Goal: Task Accomplishment & Management: Use online tool/utility

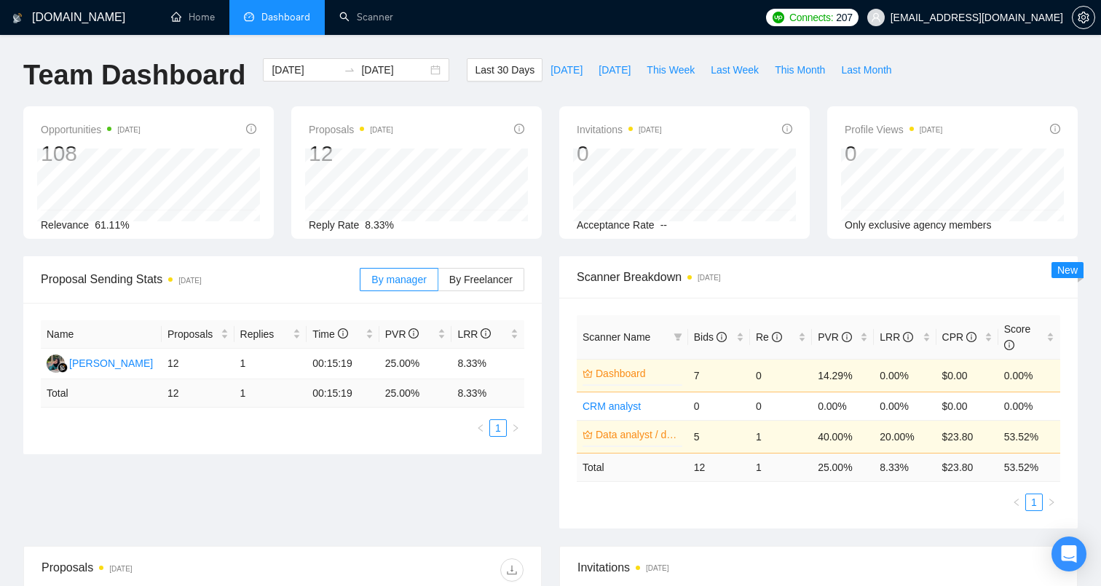
scroll to position [319, 0]
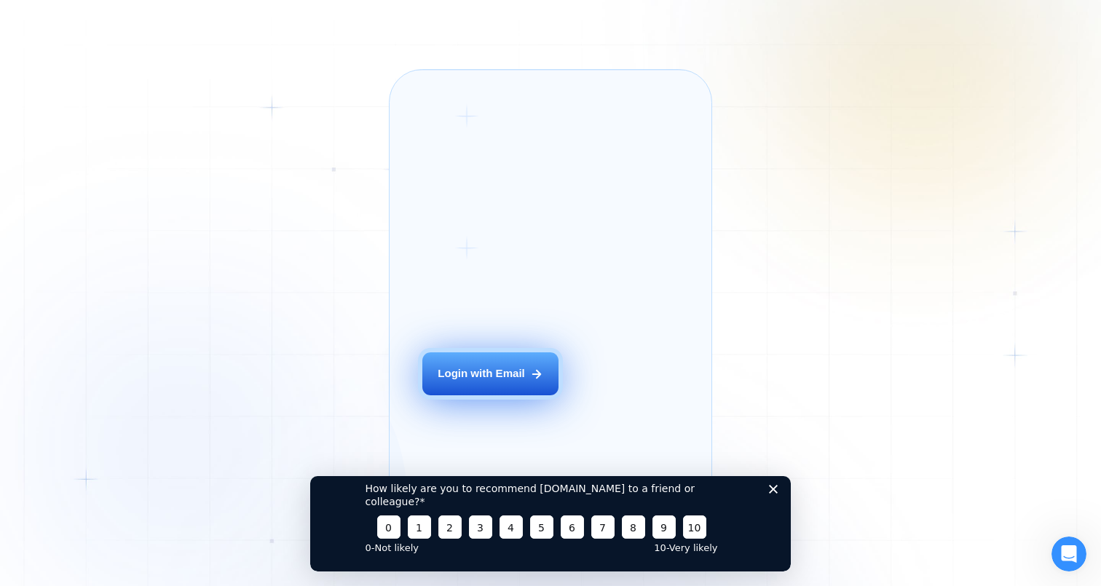
click at [505, 382] on div "Login with Email" at bounding box center [481, 373] width 87 height 15
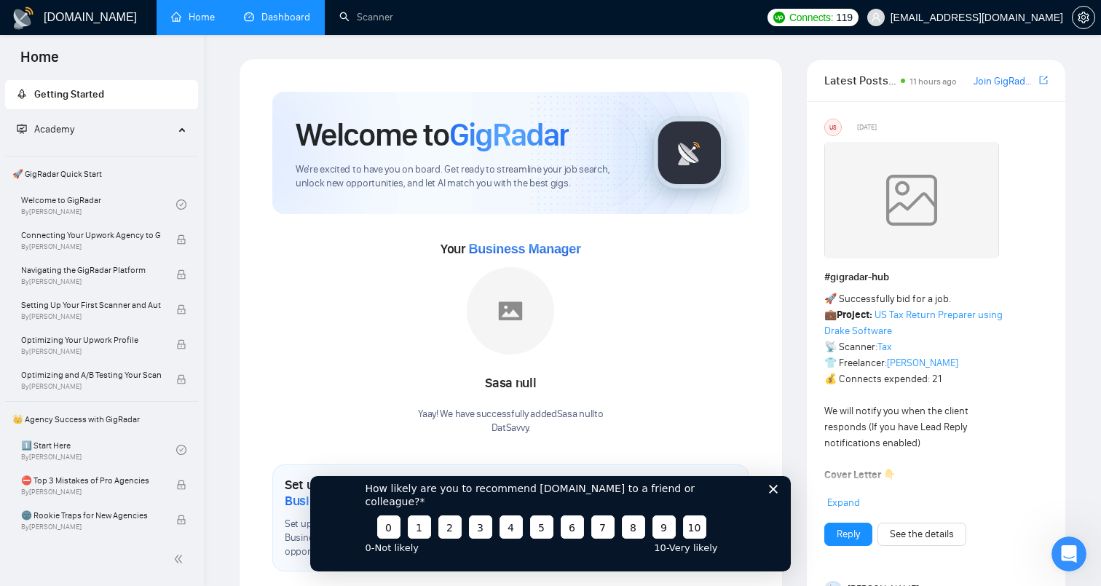
click at [285, 17] on link "Dashboard" at bounding box center [277, 17] width 66 height 12
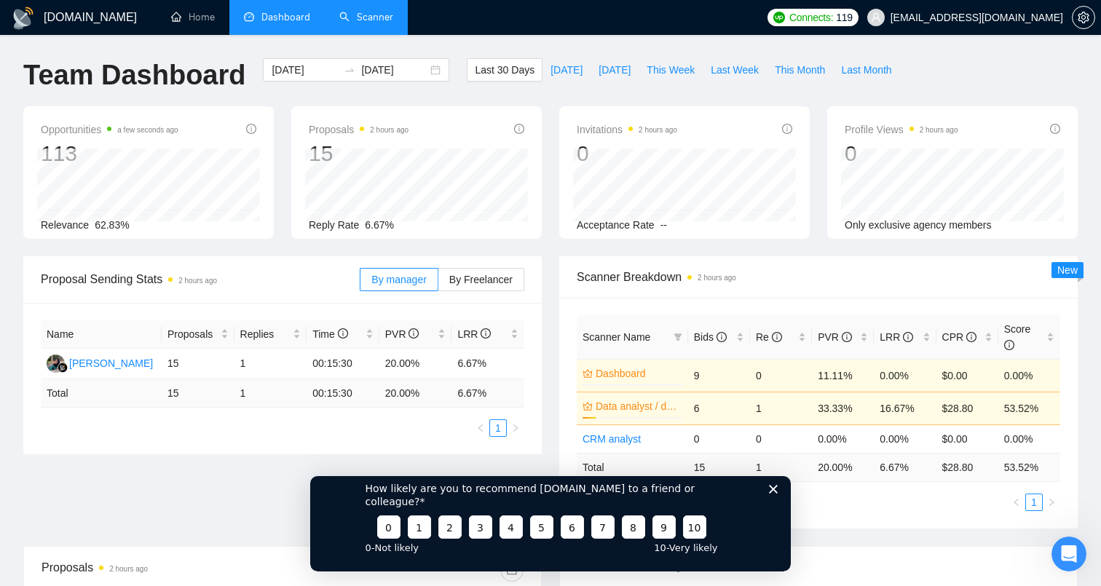
click at [374, 20] on link "Scanner" at bounding box center [366, 17] width 54 height 12
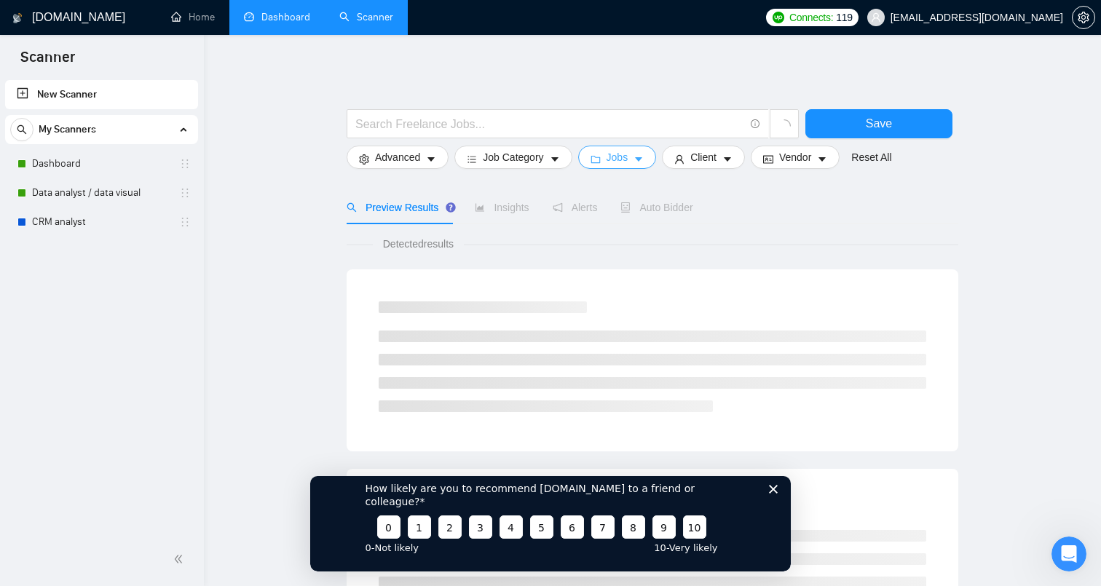
click at [634, 159] on button "Jobs" at bounding box center [617, 157] width 79 height 23
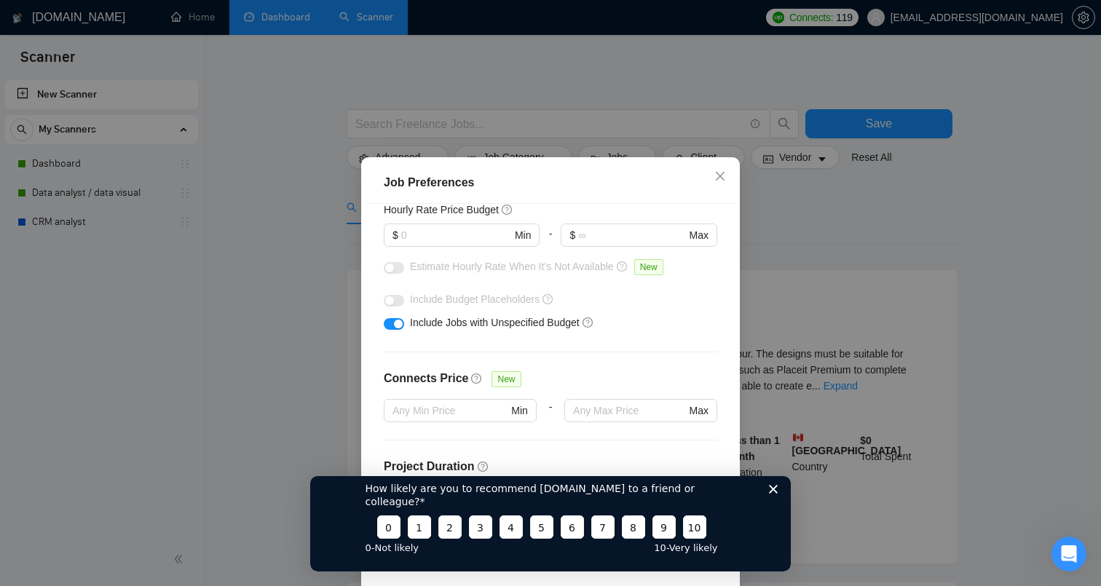
scroll to position [200, 0]
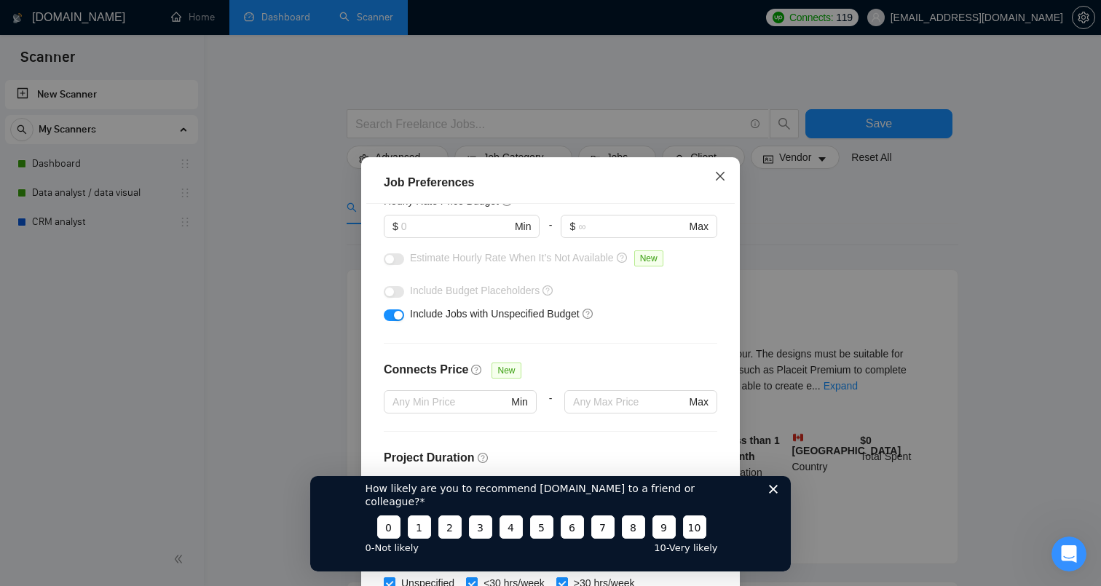
click at [715, 171] on icon "close" at bounding box center [720, 176] width 12 height 12
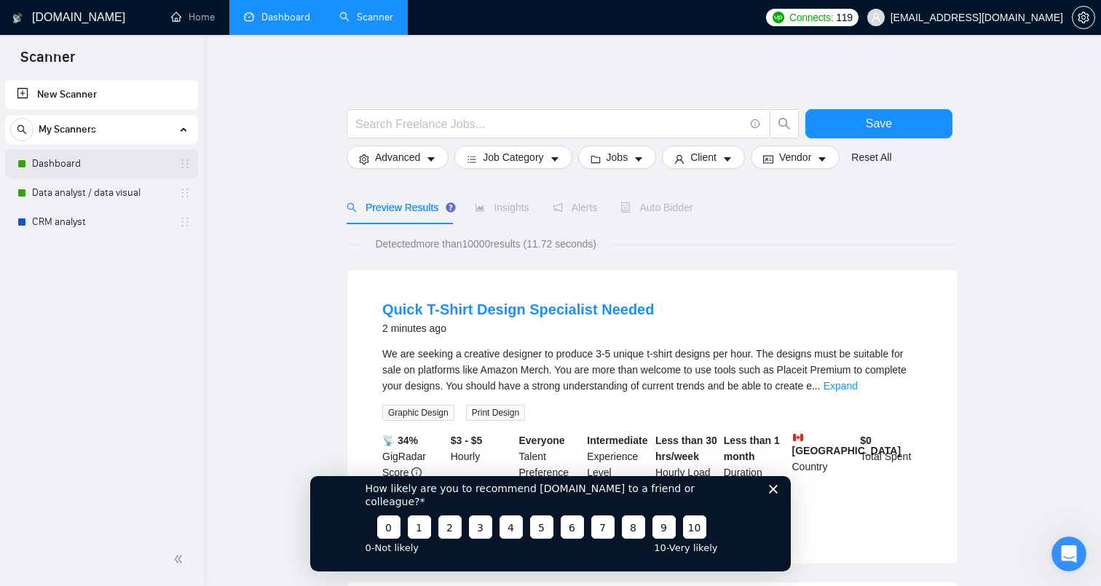
click at [112, 165] on link "Dashboard" at bounding box center [101, 163] width 138 height 29
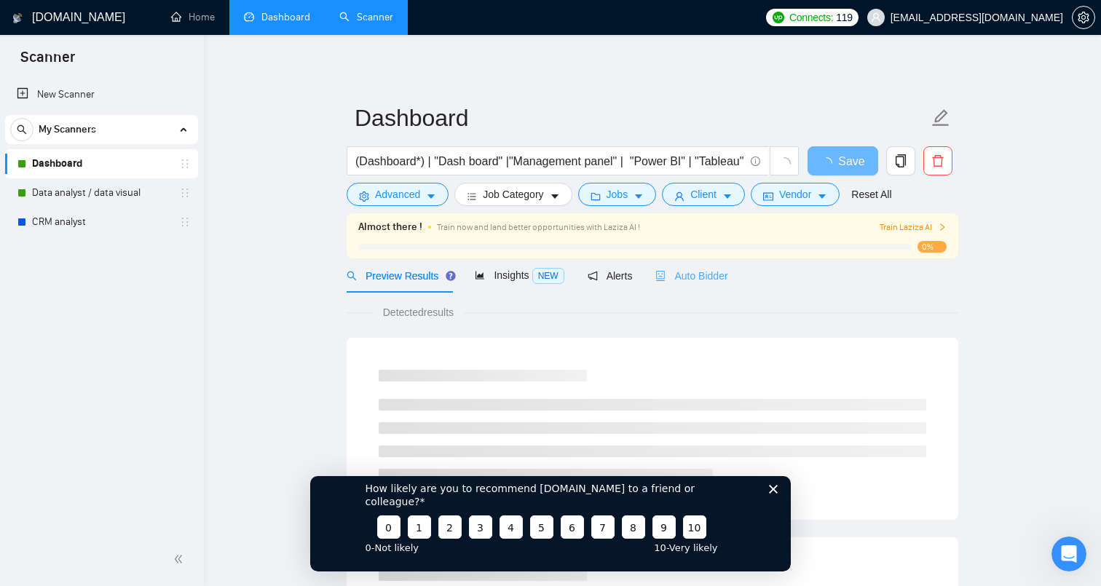
click at [702, 284] on div "Auto Bidder" at bounding box center [691, 276] width 72 height 34
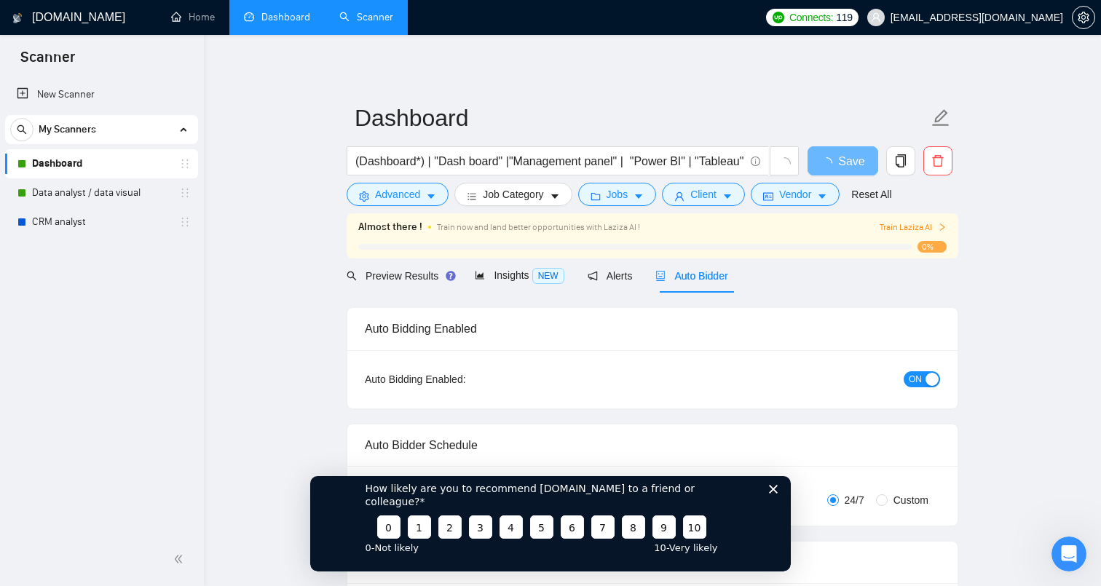
checkbox input "true"
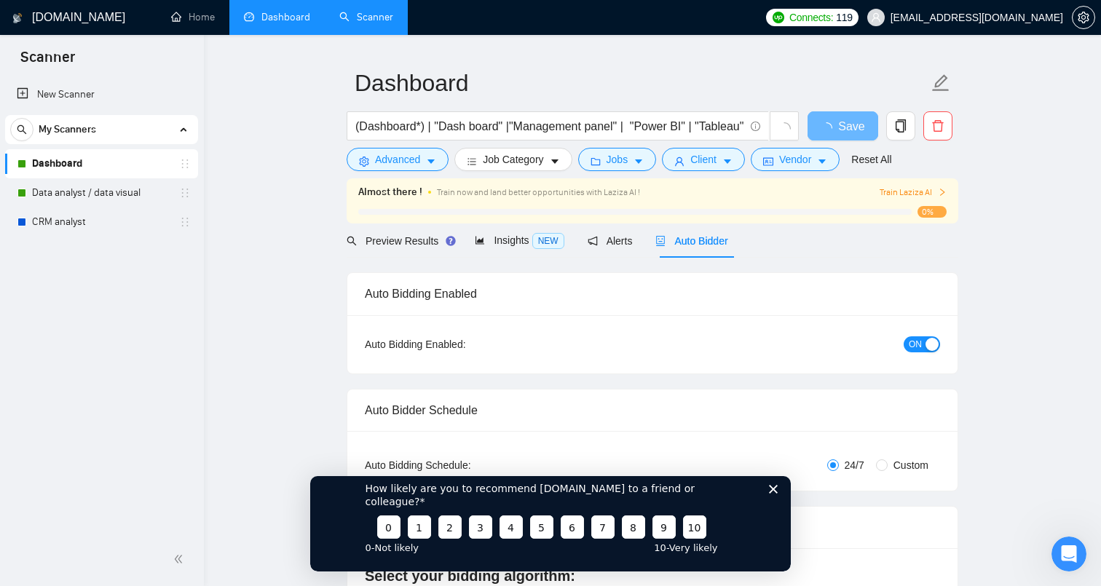
scroll to position [36, 0]
click at [629, 162] on span "Jobs" at bounding box center [618, 159] width 22 height 16
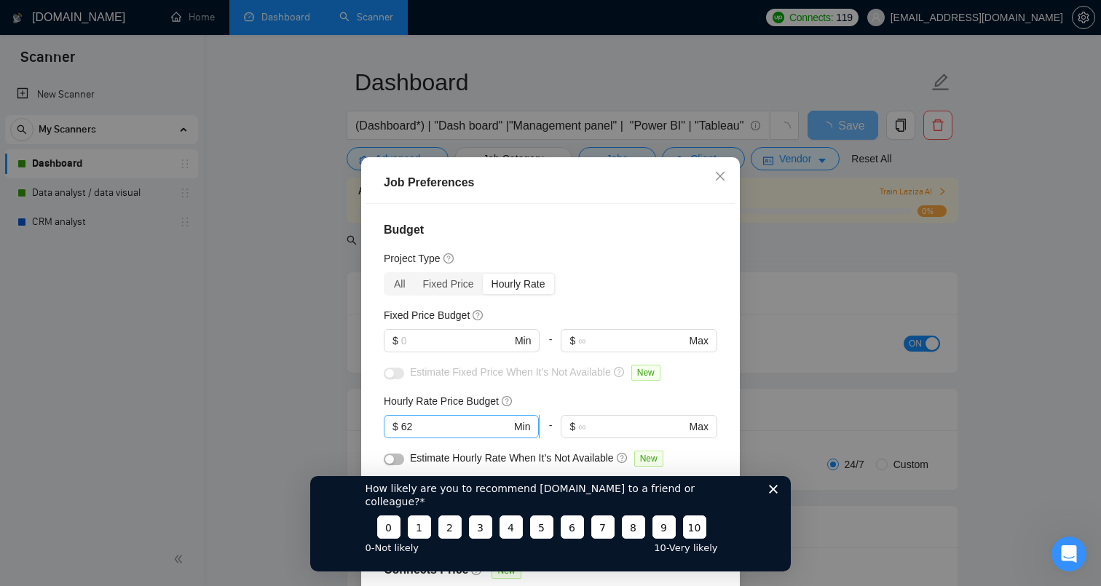
click at [479, 426] on input "62" at bounding box center [456, 427] width 110 height 16
type input "6"
type input "50"
click at [772, 493] on icon "Close survey" at bounding box center [773, 488] width 9 height 9
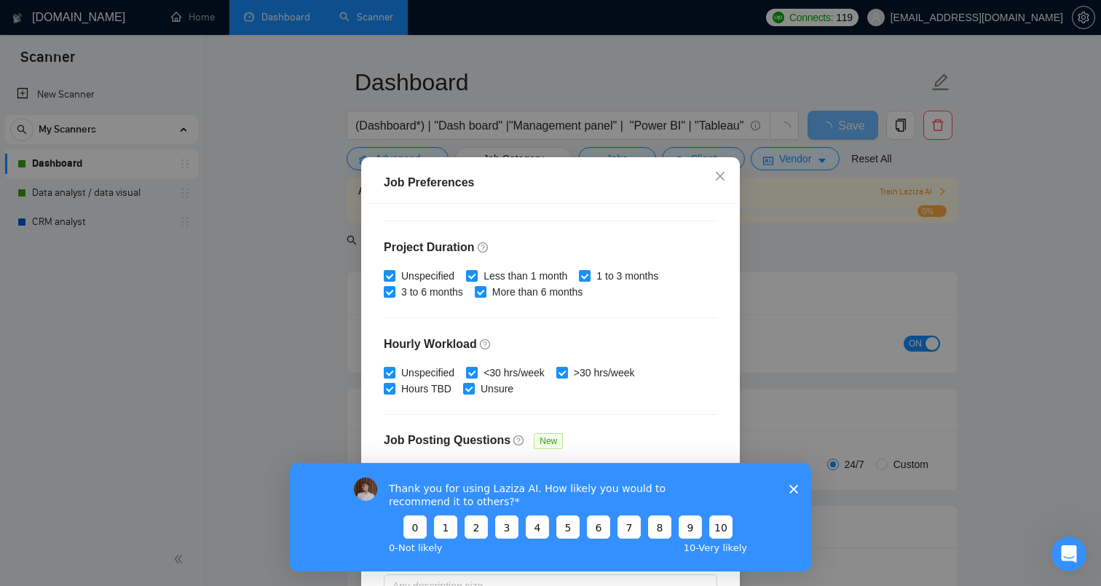
scroll to position [0, 0]
click at [872, 257] on div "Job Preferences Budget Project Type All Fixed Price Hourly Rate Fixed Price Bud…" at bounding box center [550, 293] width 1101 height 586
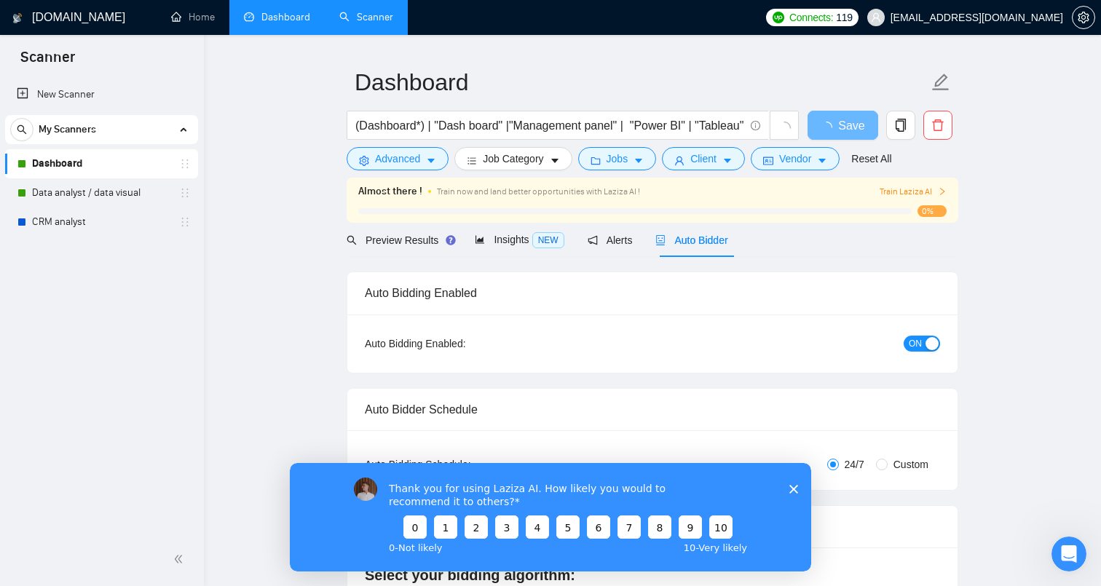
click at [800, 489] on div "Thank you for using Laziza AI. How likely you would to recommend it to others? …" at bounding box center [550, 516] width 521 height 109
click at [788, 489] on div "Thank you for using Laziza AI. How likely you would to recommend it to others? …" at bounding box center [550, 516] width 521 height 109
click at [792, 489] on polygon "Close survey" at bounding box center [793, 488] width 9 height 9
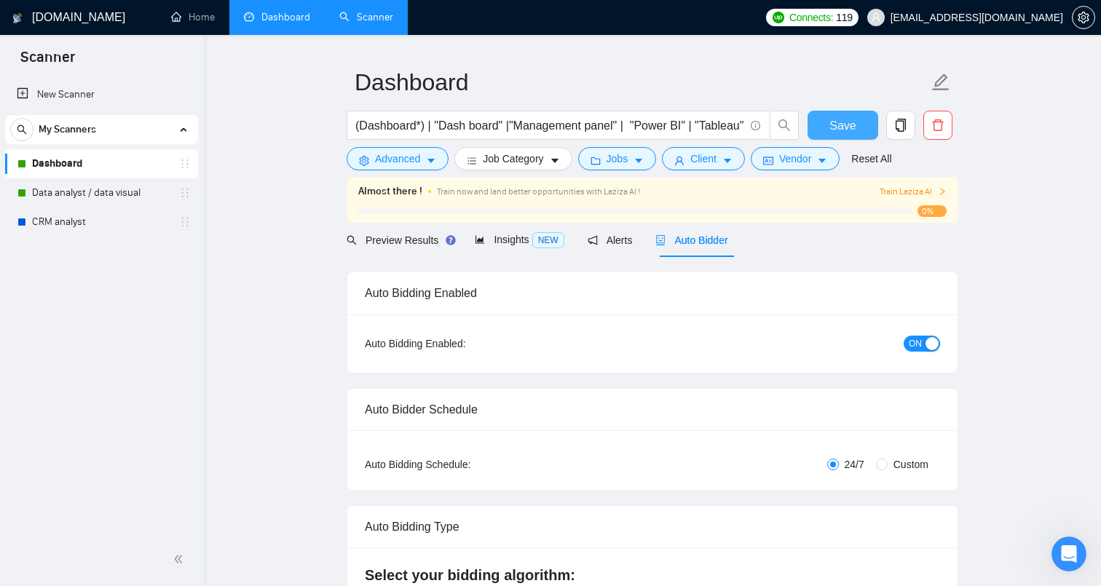
click at [848, 130] on span "Save" at bounding box center [843, 126] width 26 height 18
click at [120, 194] on link "Data analyst / data visual" at bounding box center [101, 192] width 138 height 29
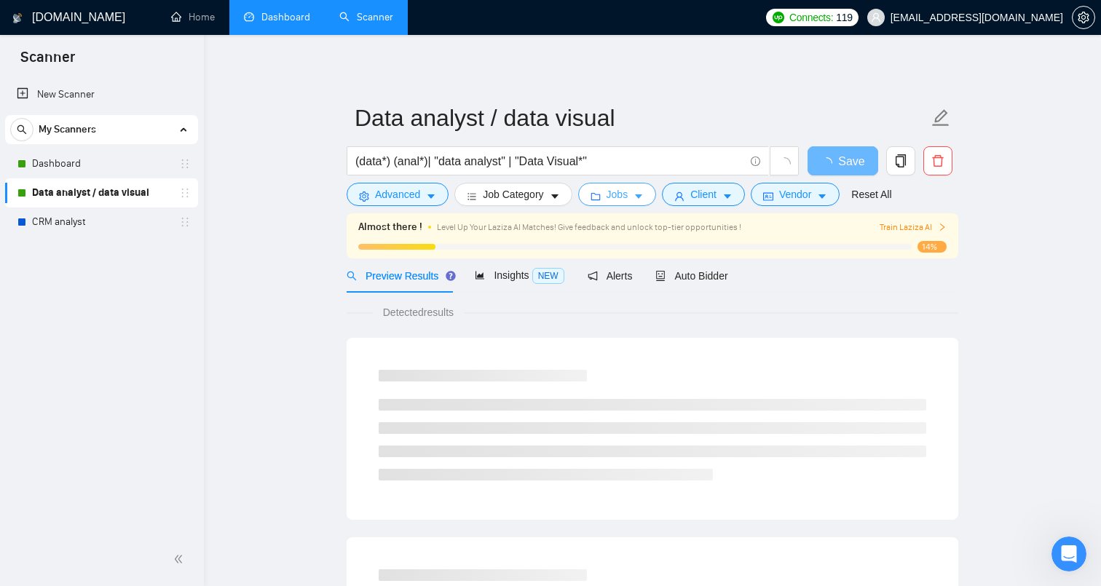
click at [639, 202] on icon "caret-down" at bounding box center [639, 197] width 10 height 10
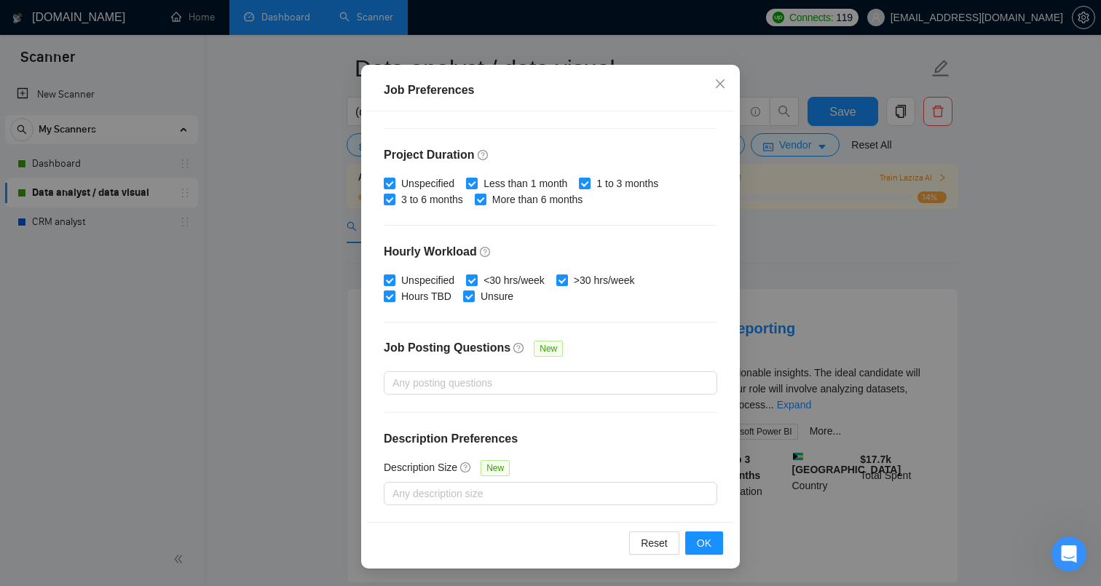
scroll to position [98, 0]
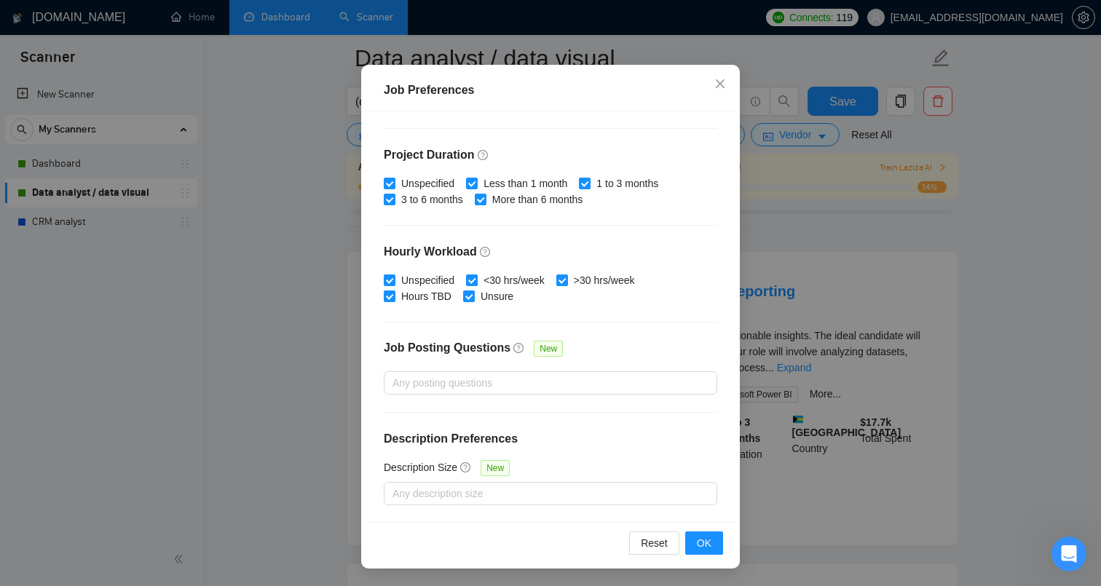
click at [712, 555] on div "Reset OK" at bounding box center [550, 543] width 369 height 42
click at [712, 538] on button "OK" at bounding box center [704, 543] width 38 height 23
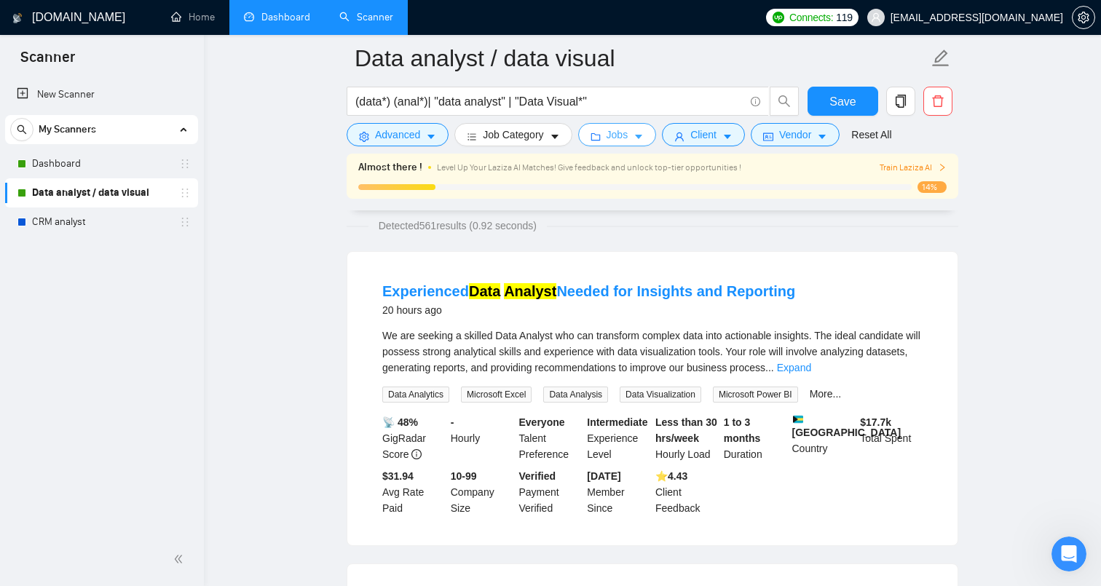
click at [629, 136] on span "Jobs" at bounding box center [618, 135] width 22 height 16
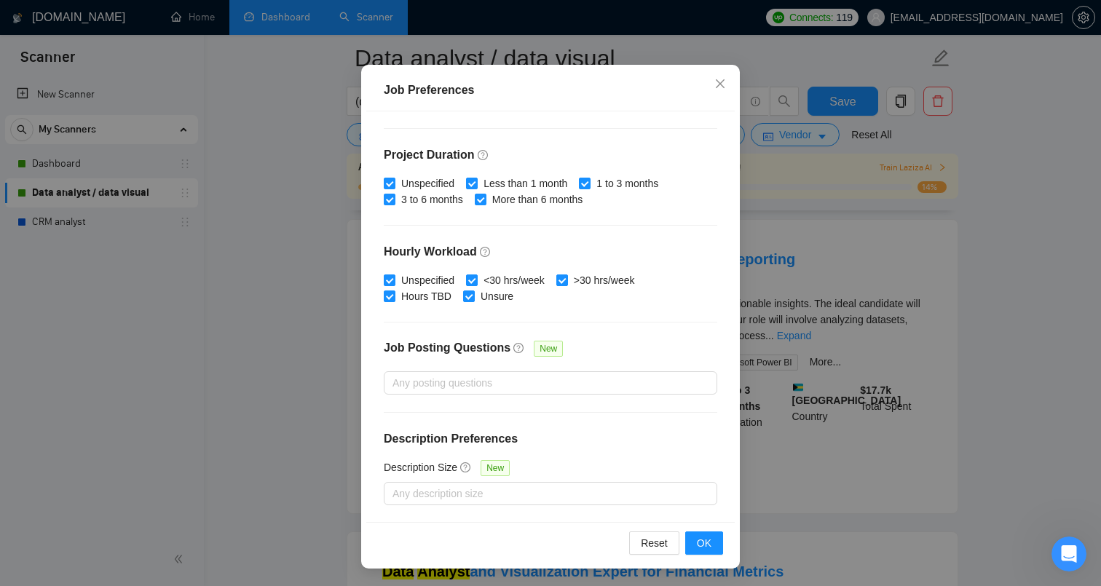
scroll to position [139, 0]
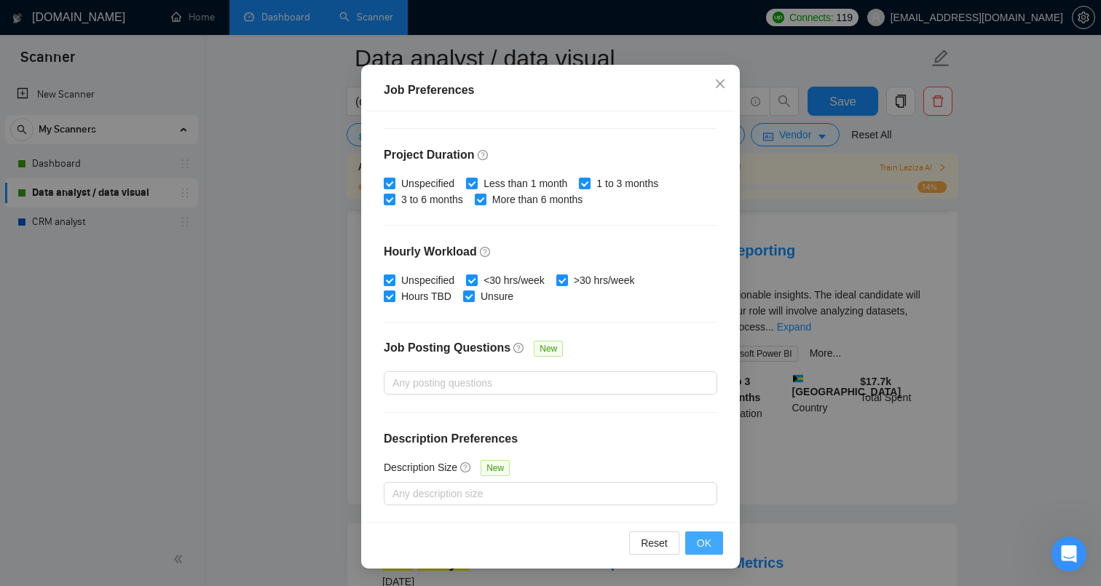
click at [715, 542] on button "OK" at bounding box center [704, 543] width 38 height 23
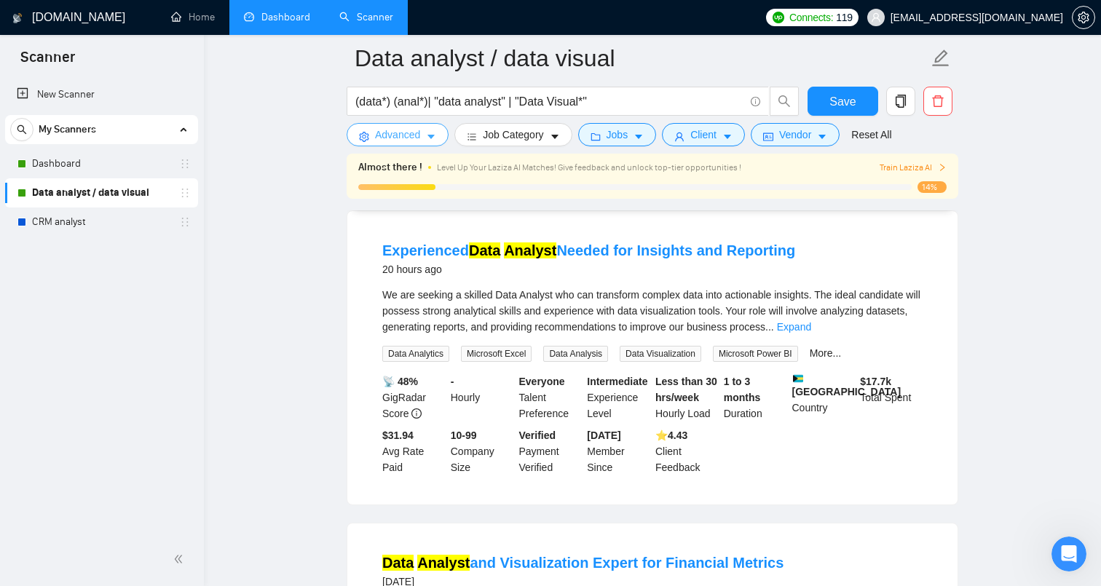
click at [414, 133] on span "Advanced" at bounding box center [397, 135] width 45 height 16
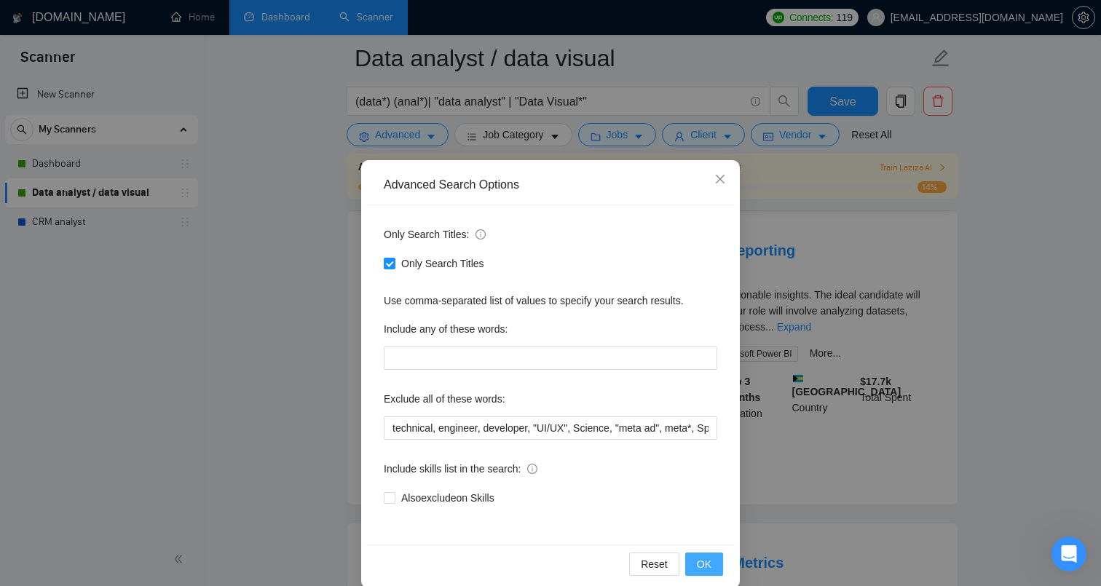
click at [705, 562] on span "OK" at bounding box center [704, 564] width 15 height 16
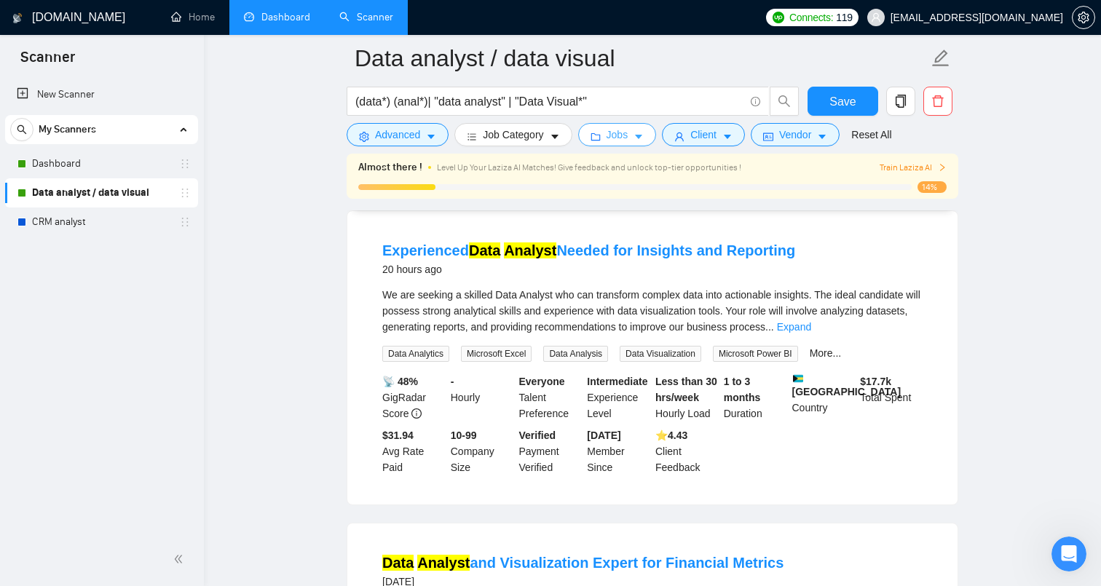
click at [613, 139] on span "Jobs" at bounding box center [618, 135] width 22 height 16
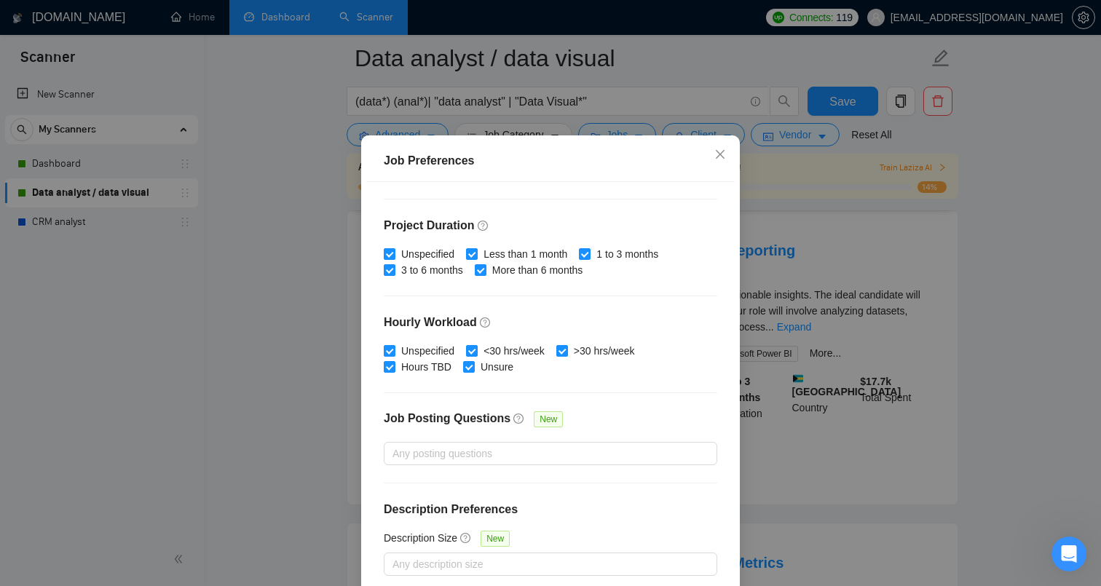
click at [613, 139] on div "Job Preferences Budget Project Type All Fixed Price Hourly Rate Fixed Price Bud…" at bounding box center [550, 293] width 1101 height 586
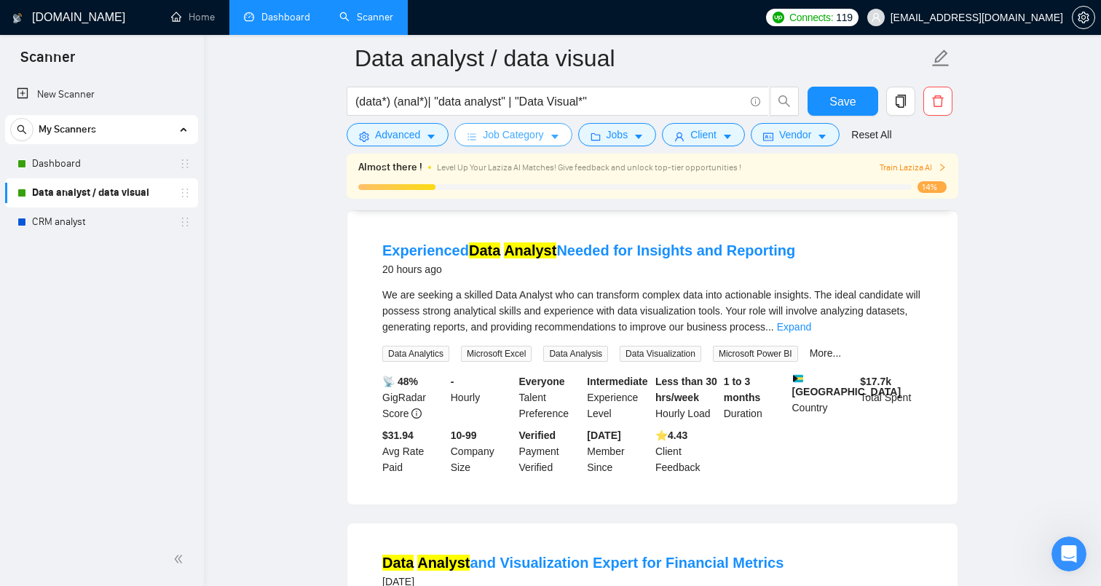
click at [519, 141] on span "Job Category" at bounding box center [513, 135] width 60 height 16
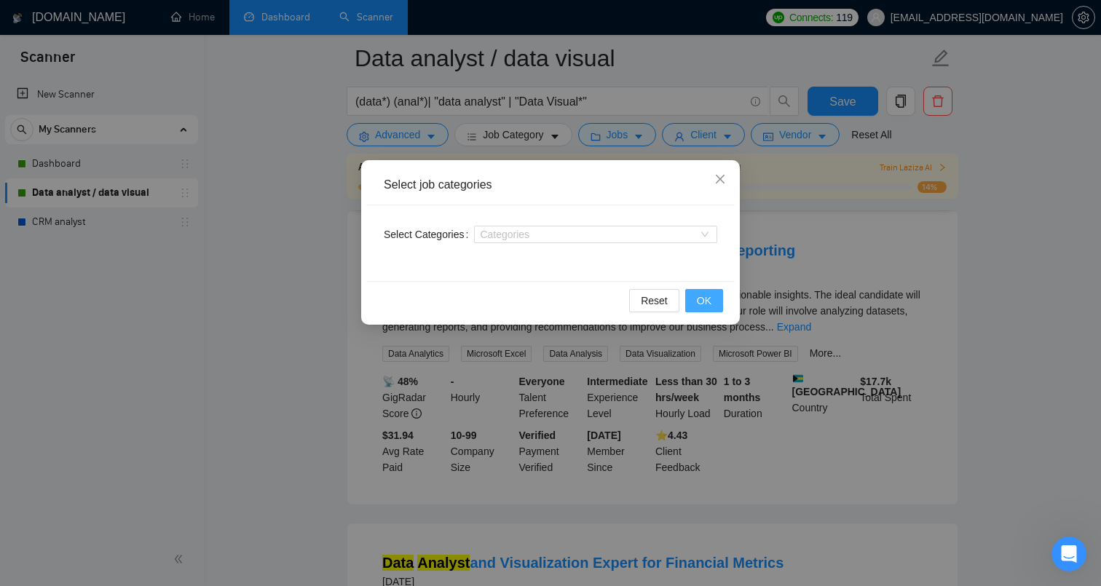
click at [708, 307] on span "OK" at bounding box center [704, 301] width 15 height 16
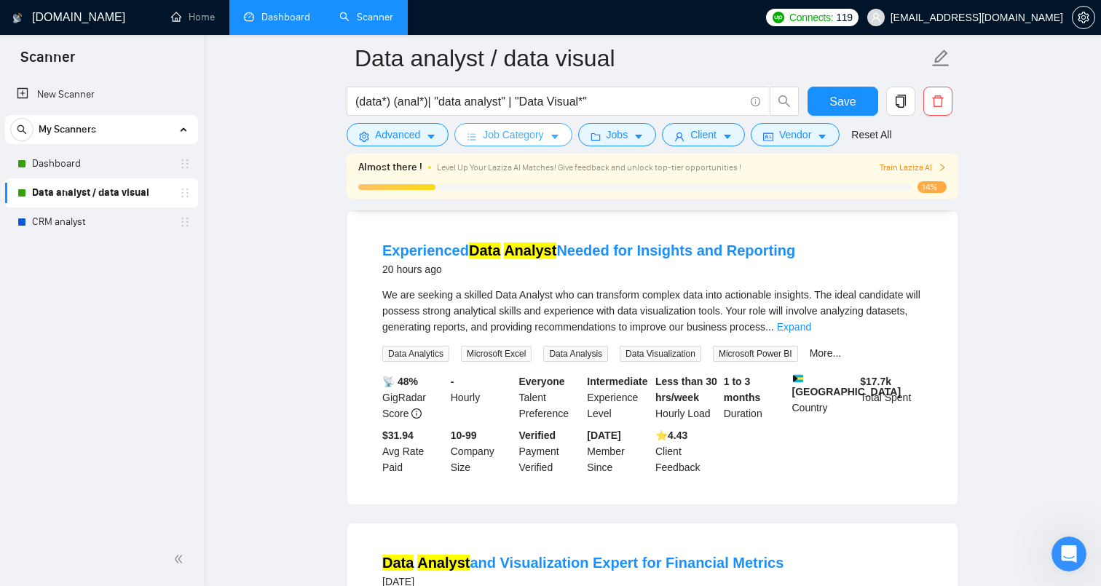
scroll to position [0, 0]
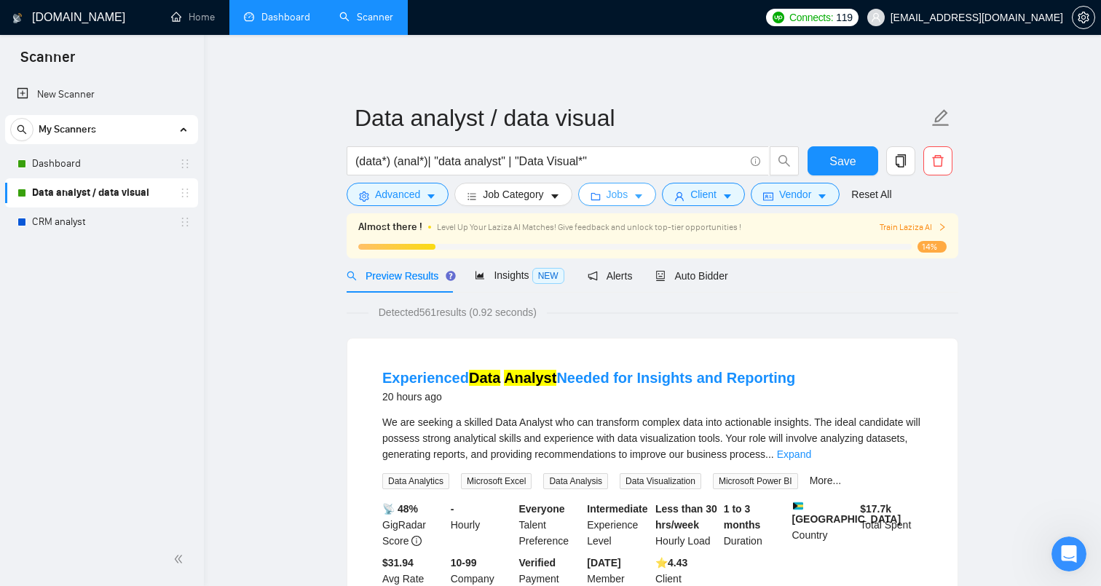
click at [615, 200] on span "Jobs" at bounding box center [618, 194] width 22 height 16
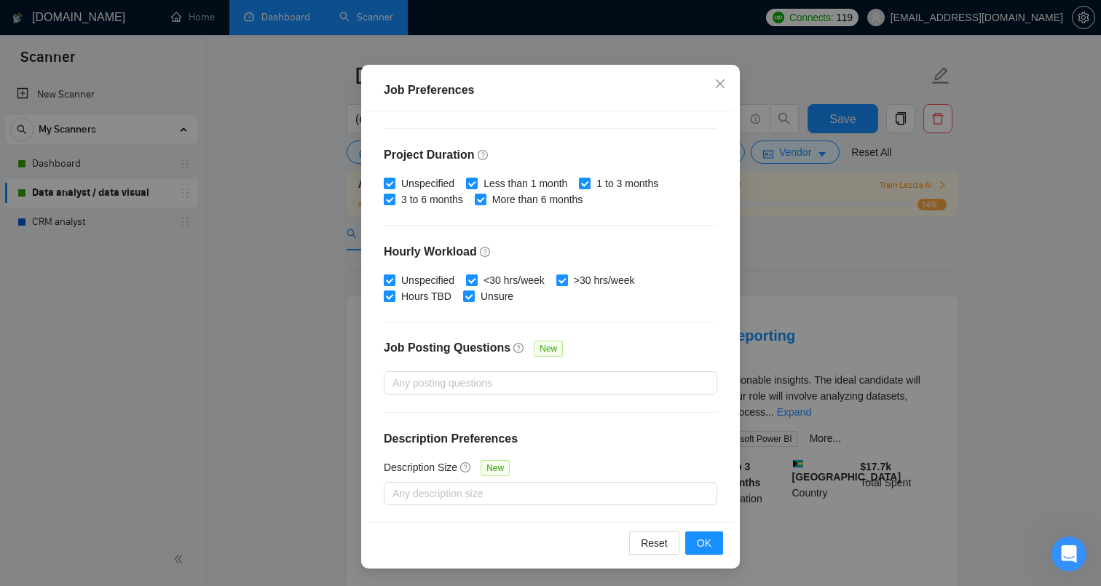
scroll to position [47, 0]
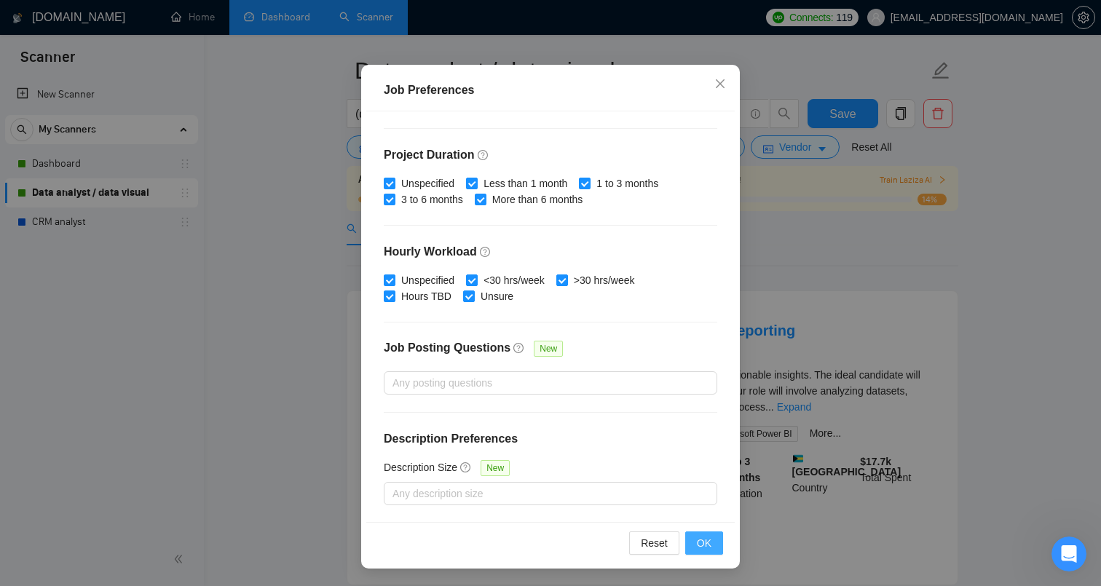
click at [714, 546] on button "OK" at bounding box center [704, 543] width 38 height 23
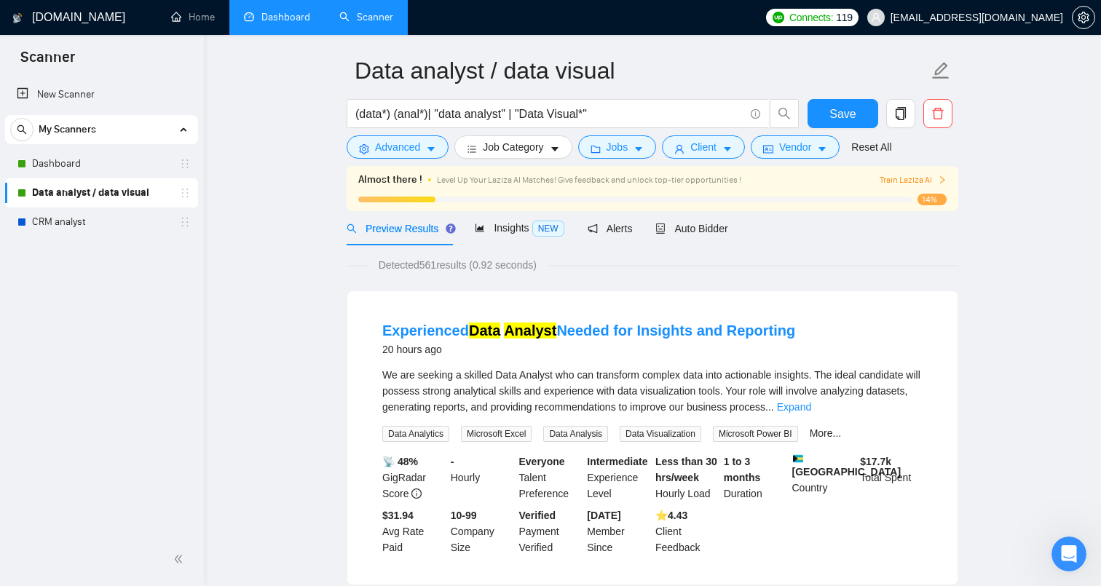
scroll to position [22, 0]
click at [141, 162] on link "Dashboard" at bounding box center [101, 163] width 138 height 29
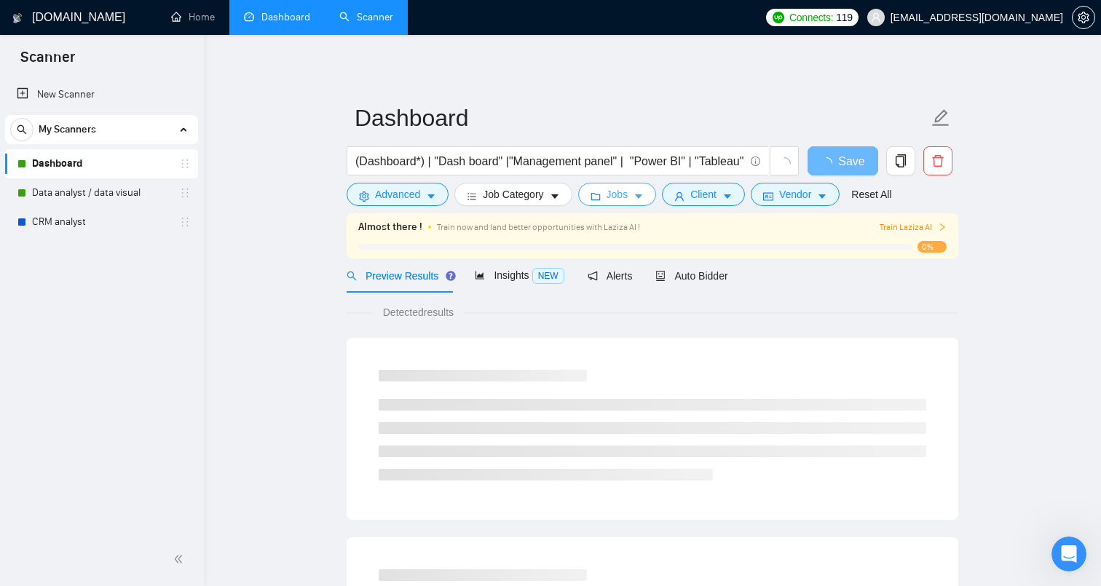
click at [641, 195] on icon "caret-down" at bounding box center [638, 197] width 7 height 4
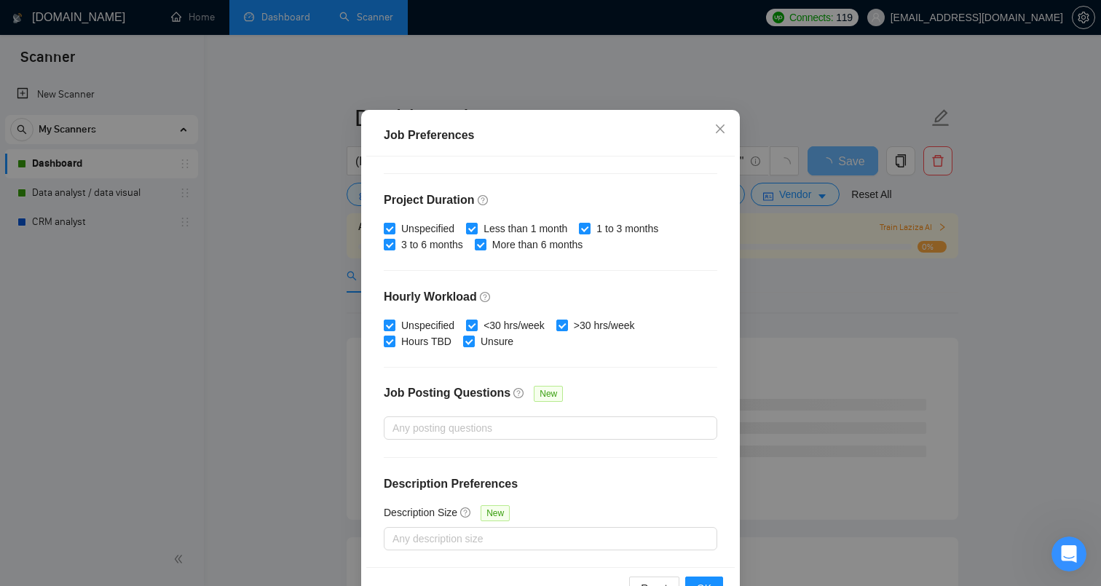
scroll to position [92, 0]
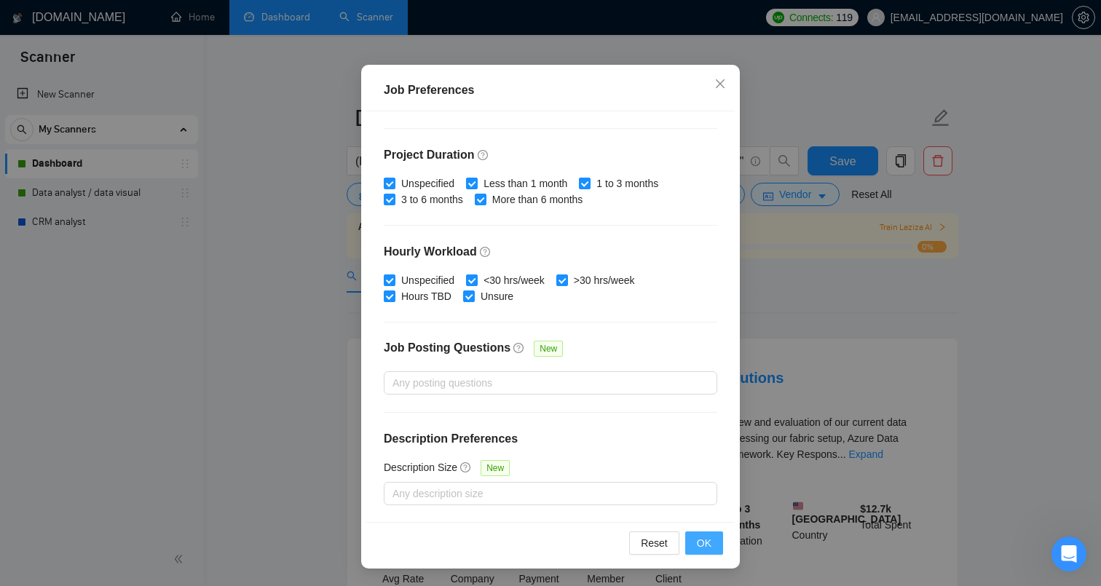
click at [710, 545] on span "OK" at bounding box center [704, 543] width 15 height 16
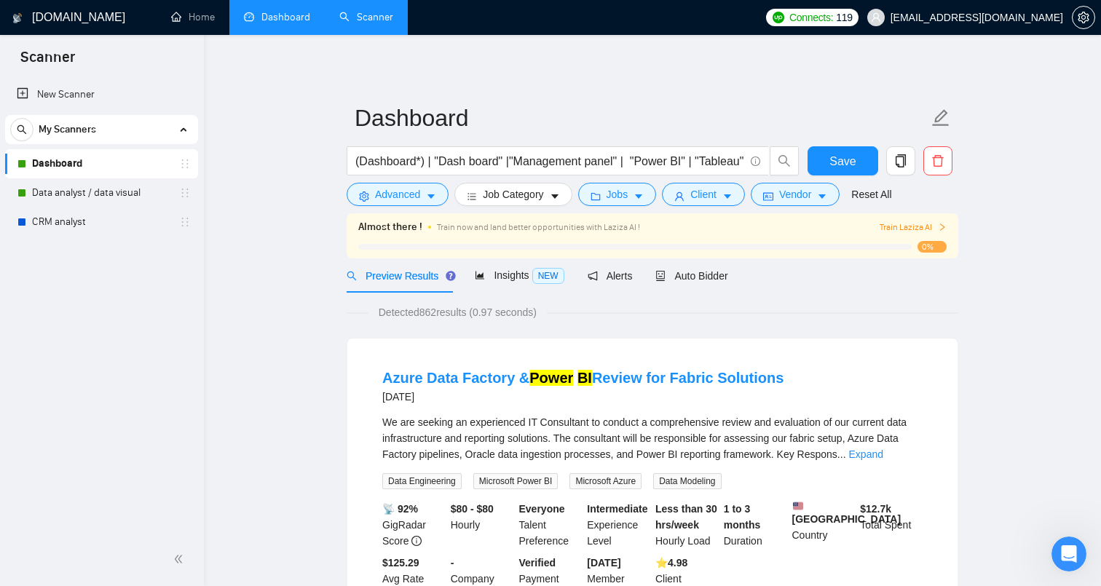
scroll to position [22, 0]
click at [715, 197] on span "Client" at bounding box center [703, 194] width 26 height 16
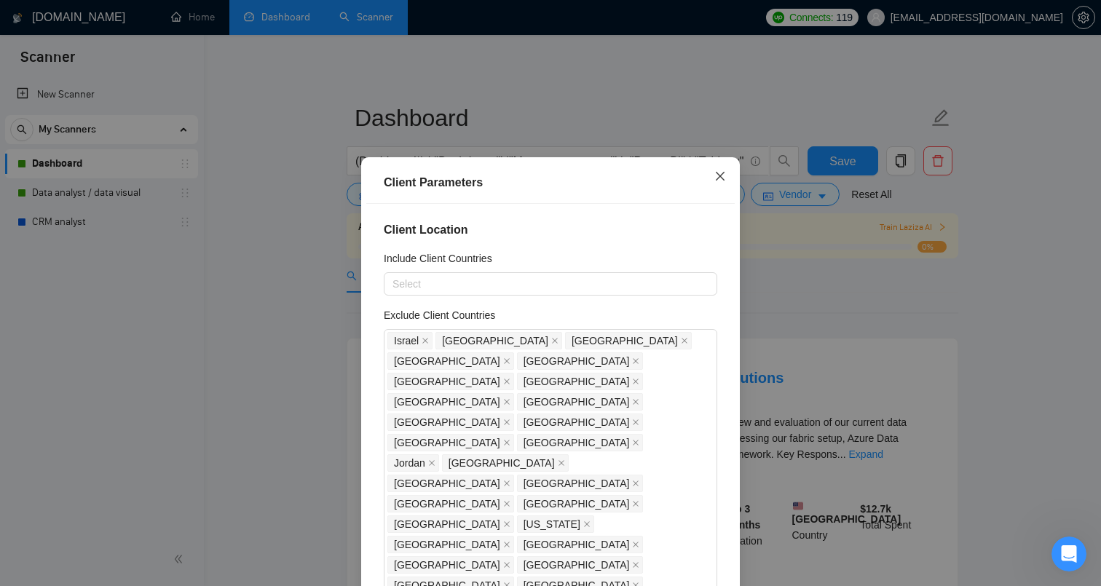
click at [718, 177] on icon "close" at bounding box center [720, 176] width 12 height 12
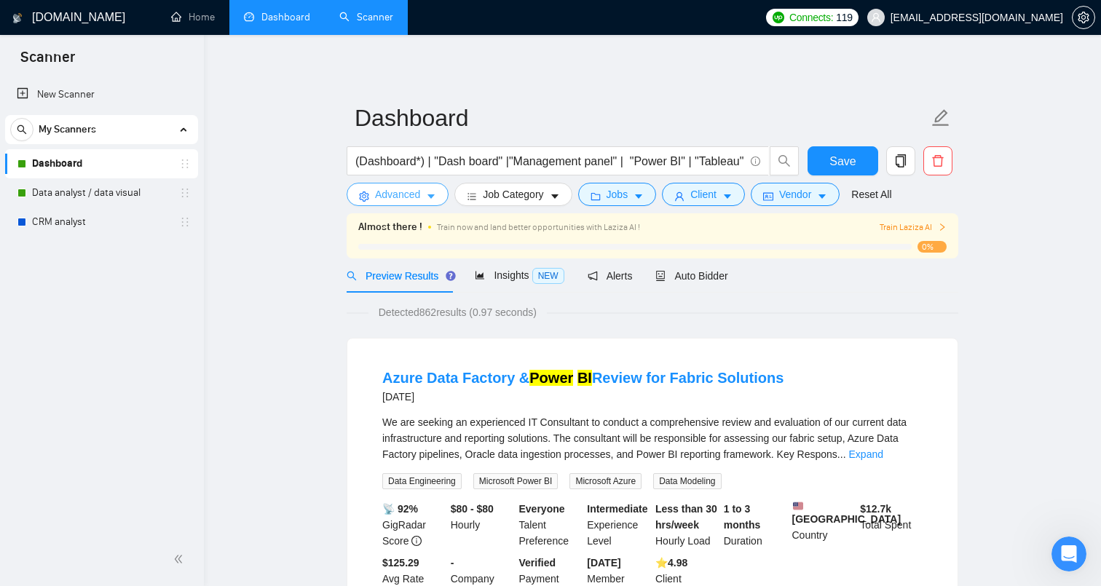
click at [422, 191] on button "Advanced" at bounding box center [398, 194] width 102 height 23
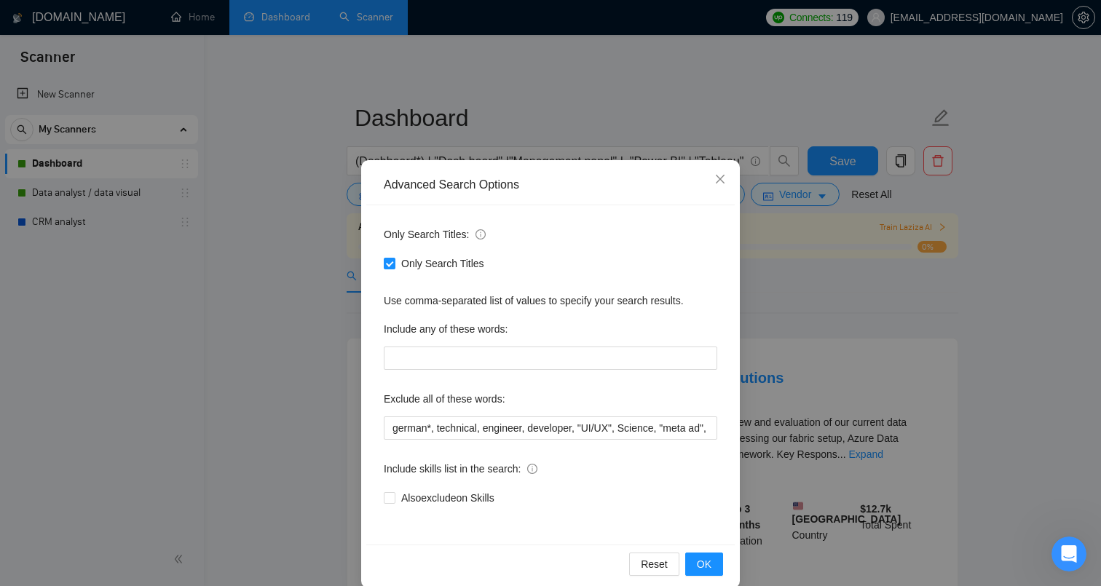
scroll to position [20, 0]
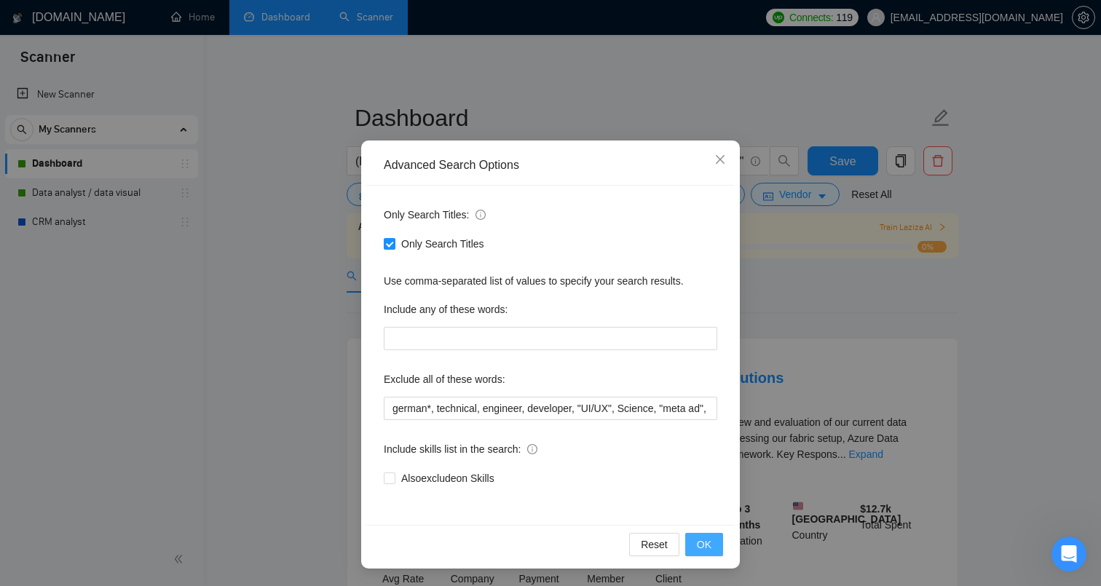
click at [708, 545] on span "OK" at bounding box center [704, 545] width 15 height 16
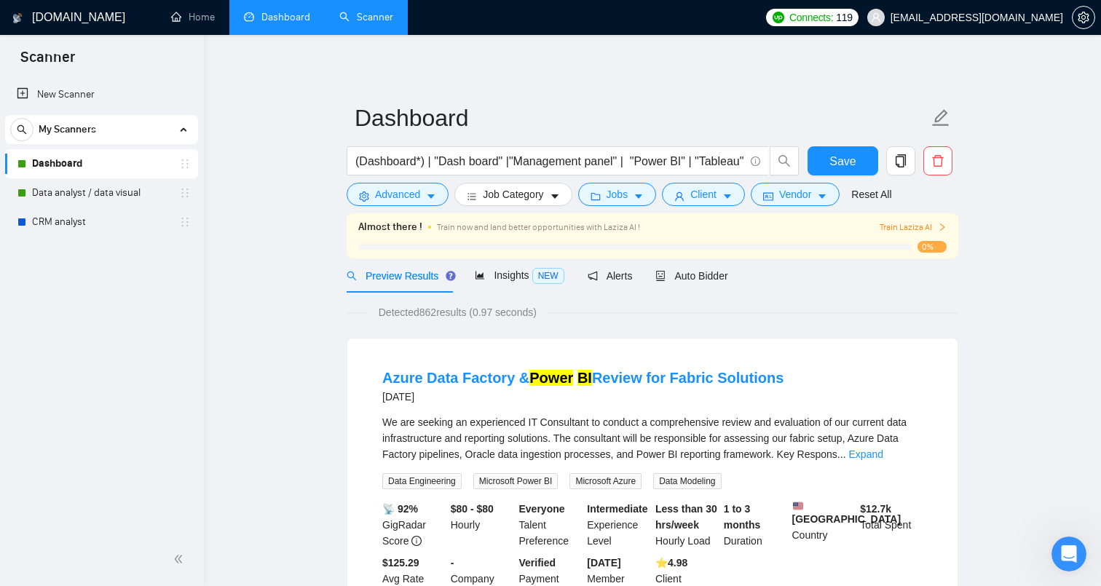
scroll to position [0, 0]
click at [709, 277] on span "Auto Bidder" at bounding box center [691, 276] width 72 height 12
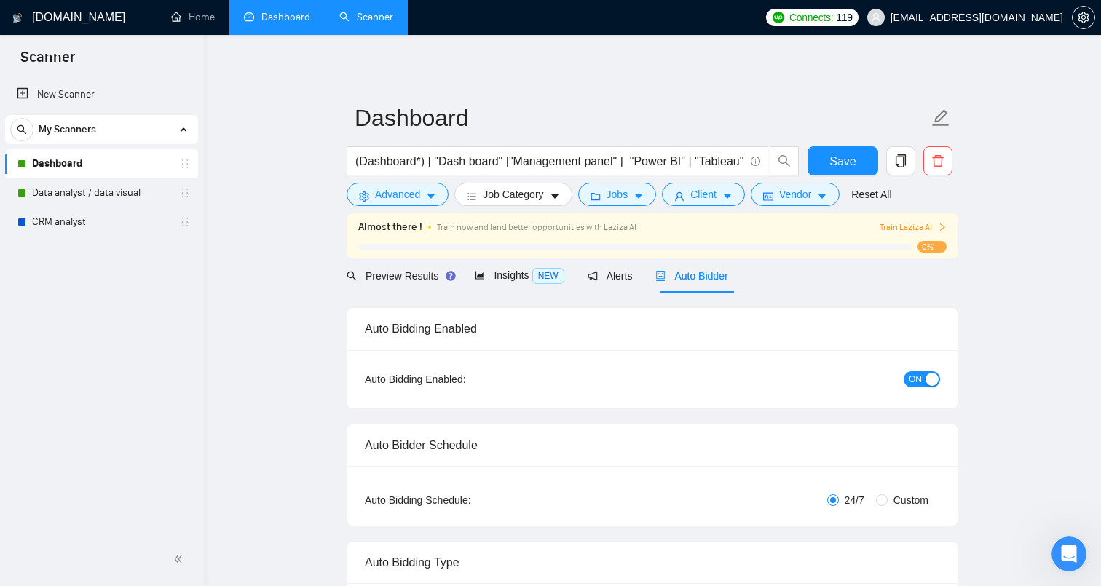
checkbox input "true"
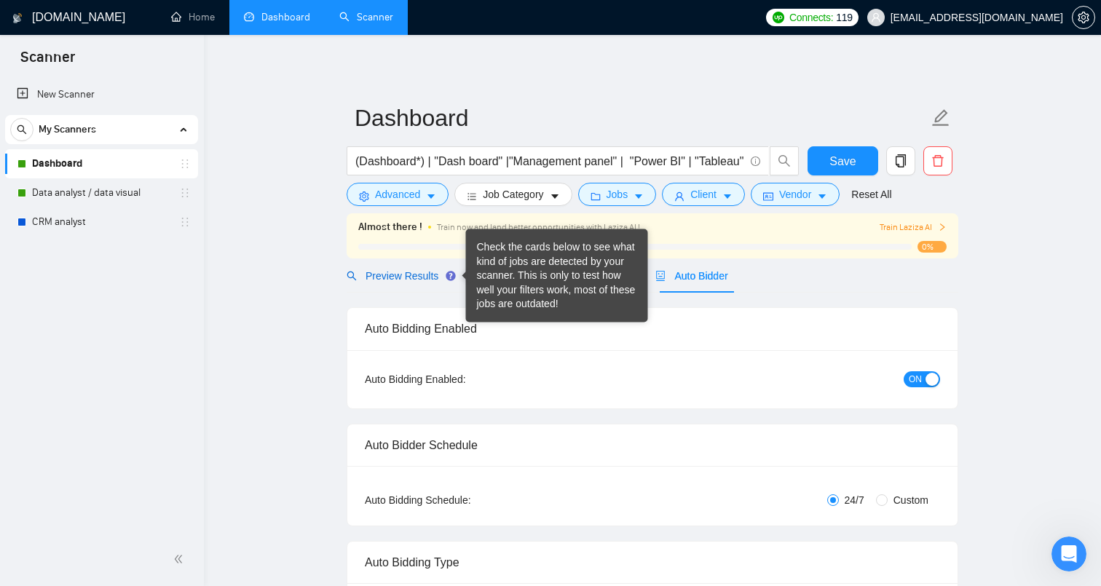
click at [427, 277] on span "Preview Results" at bounding box center [399, 276] width 105 height 12
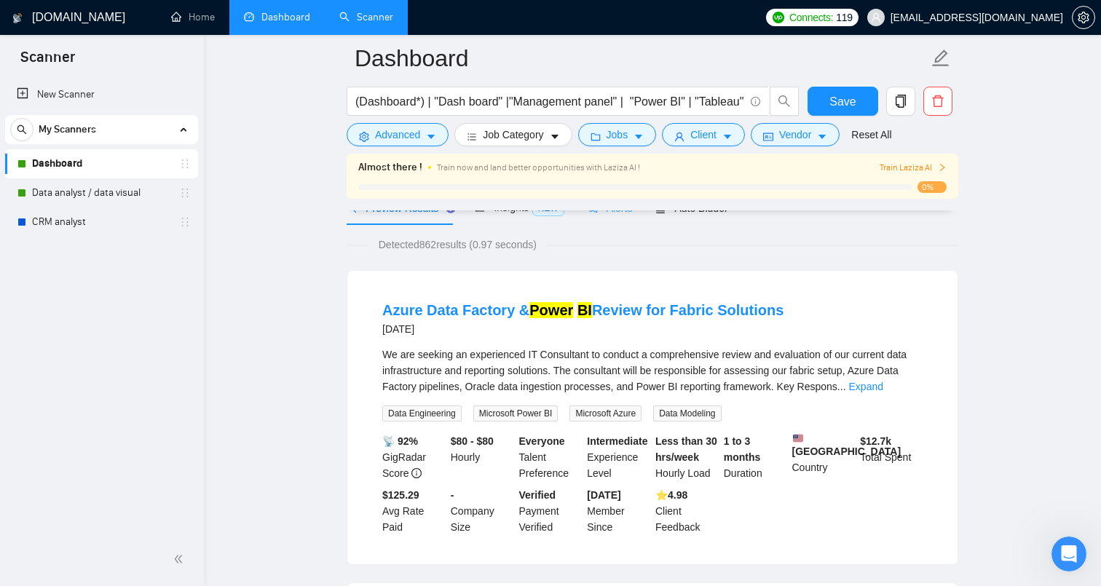
scroll to position [80, 0]
click at [811, 140] on span "Vendor" at bounding box center [795, 135] width 32 height 16
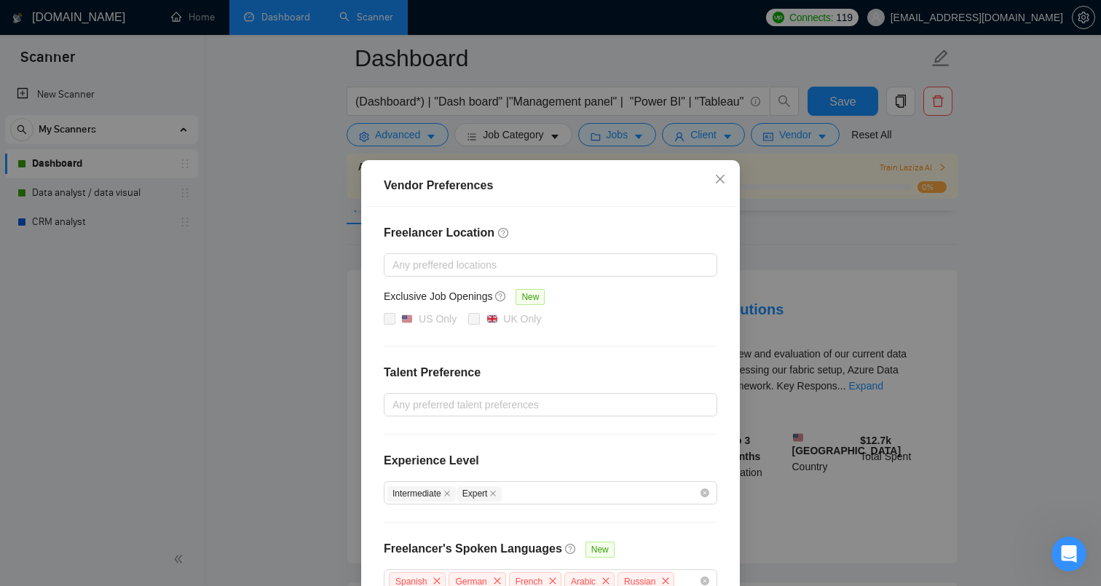
click at [817, 137] on div "Vendor Preferences Freelancer Location Any preffered locations Exclusive Job Op…" at bounding box center [550, 293] width 1101 height 586
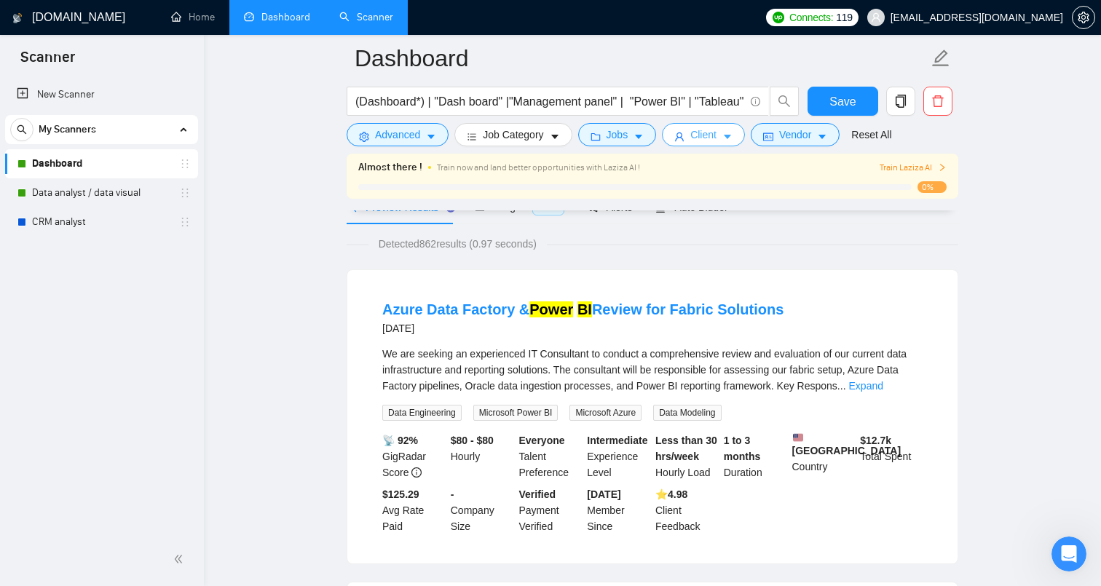
click at [706, 139] on span "Client" at bounding box center [703, 135] width 26 height 16
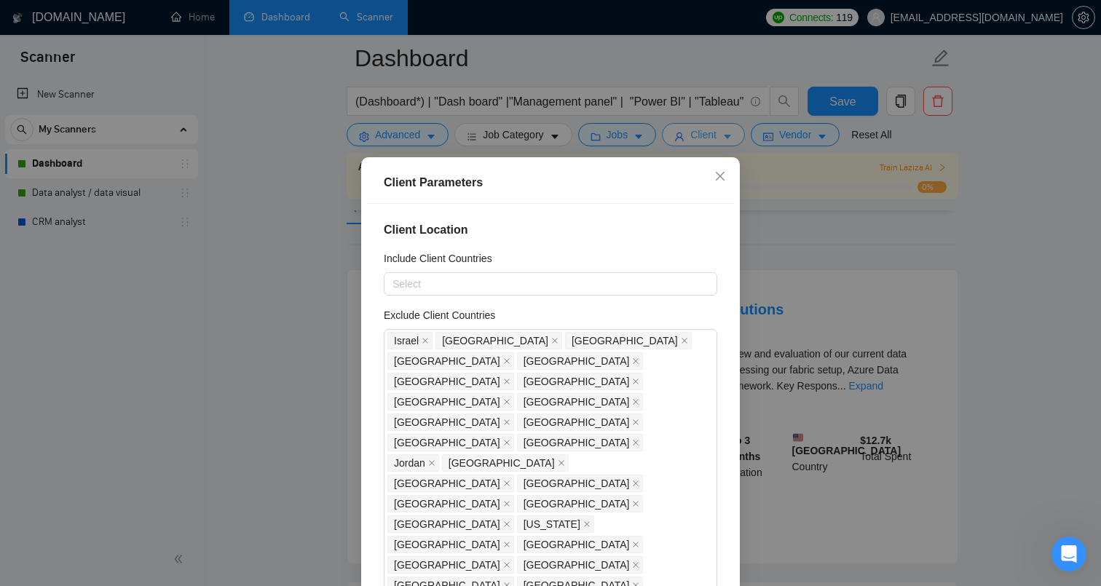
click at [706, 139] on div "Client Parameters Client Location Include Client Countries Select Exclude Clien…" at bounding box center [550, 293] width 1101 height 586
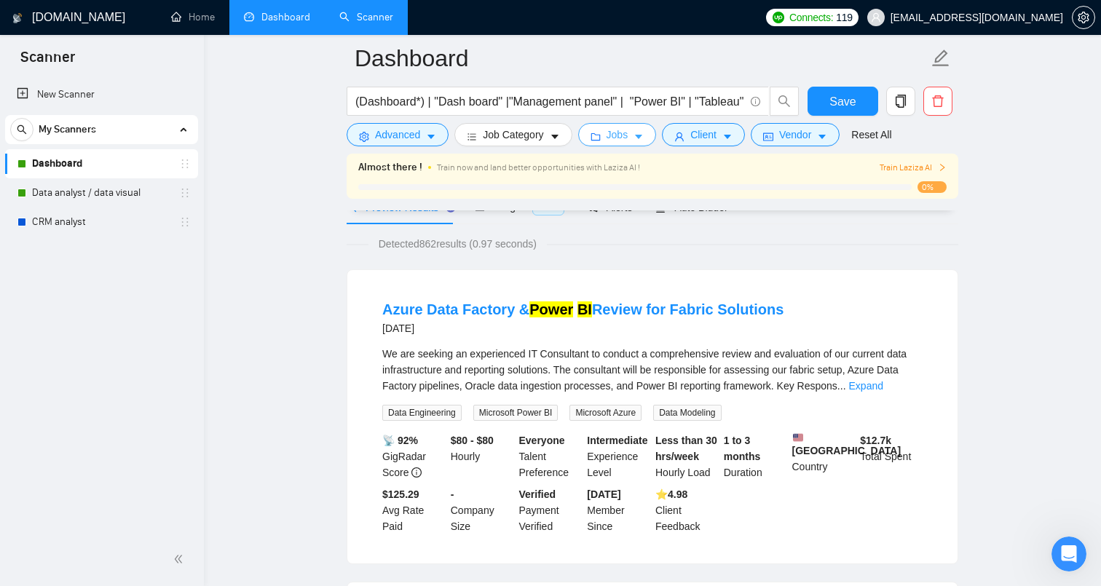
click at [642, 138] on icon "caret-down" at bounding box center [639, 137] width 10 height 10
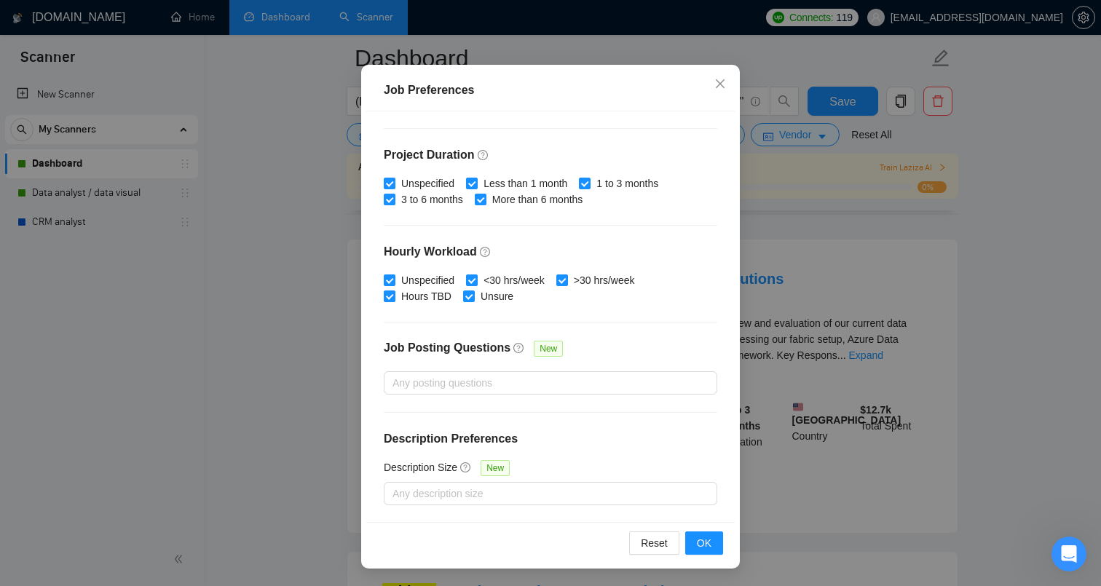
scroll to position [116, 0]
click at [710, 543] on span "OK" at bounding box center [704, 543] width 15 height 16
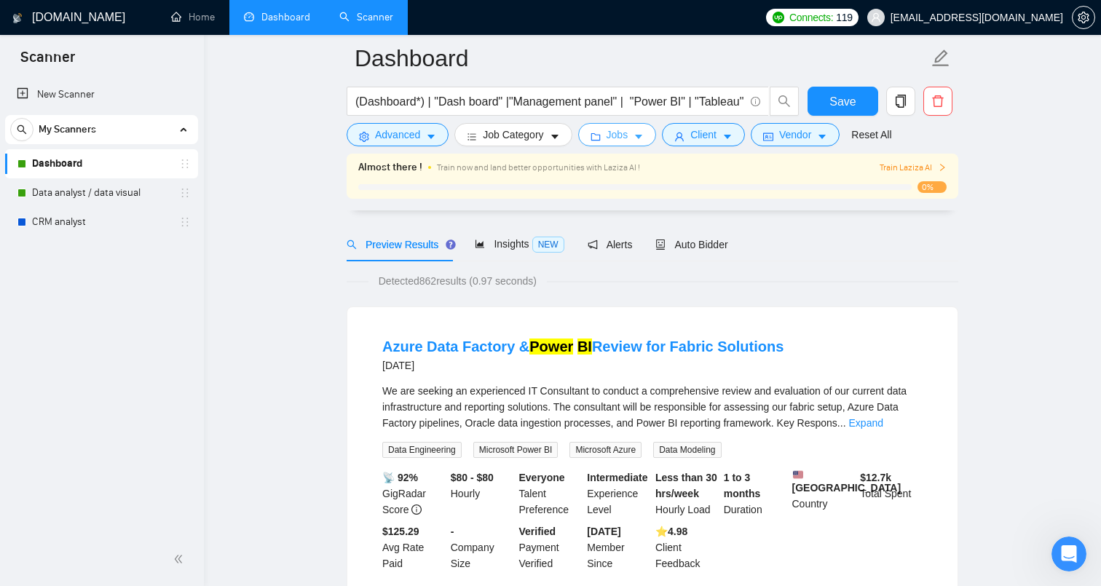
scroll to position [0, 0]
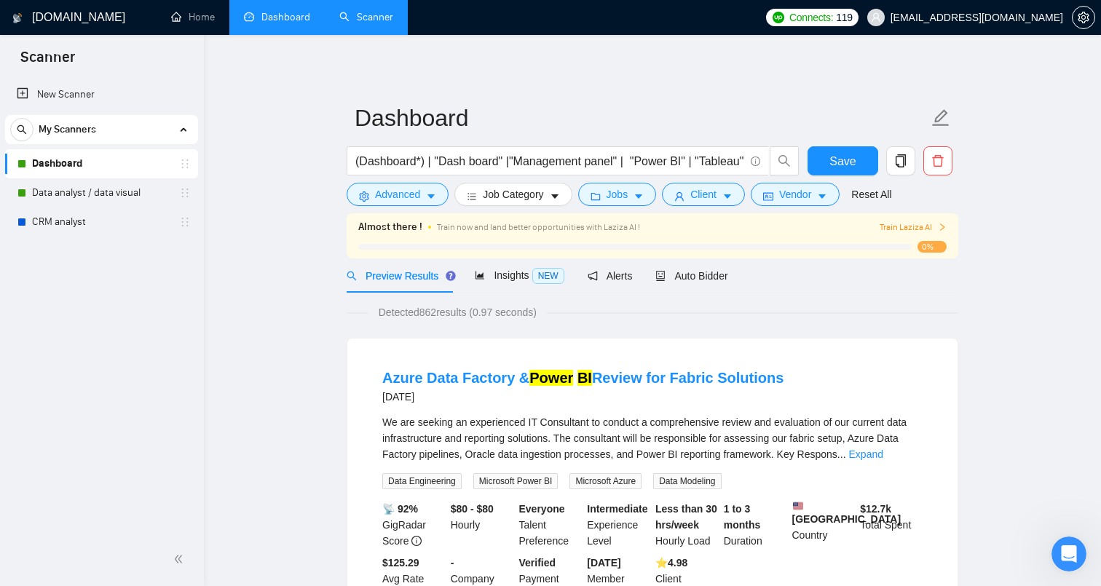
click at [368, 23] on link "Scanner" at bounding box center [366, 17] width 54 height 12
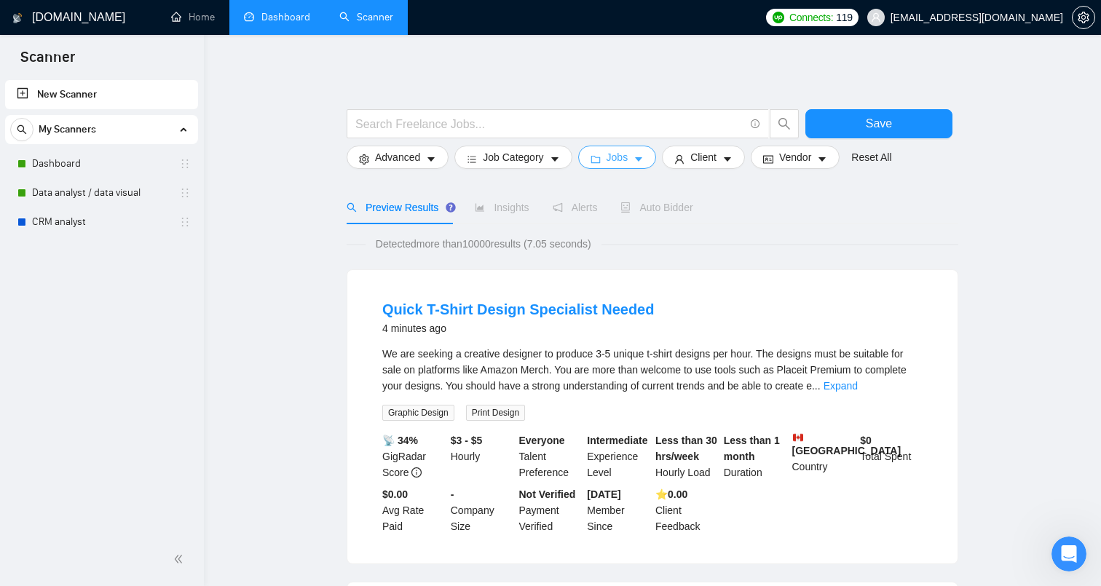
click at [613, 156] on span "Jobs" at bounding box center [618, 157] width 22 height 16
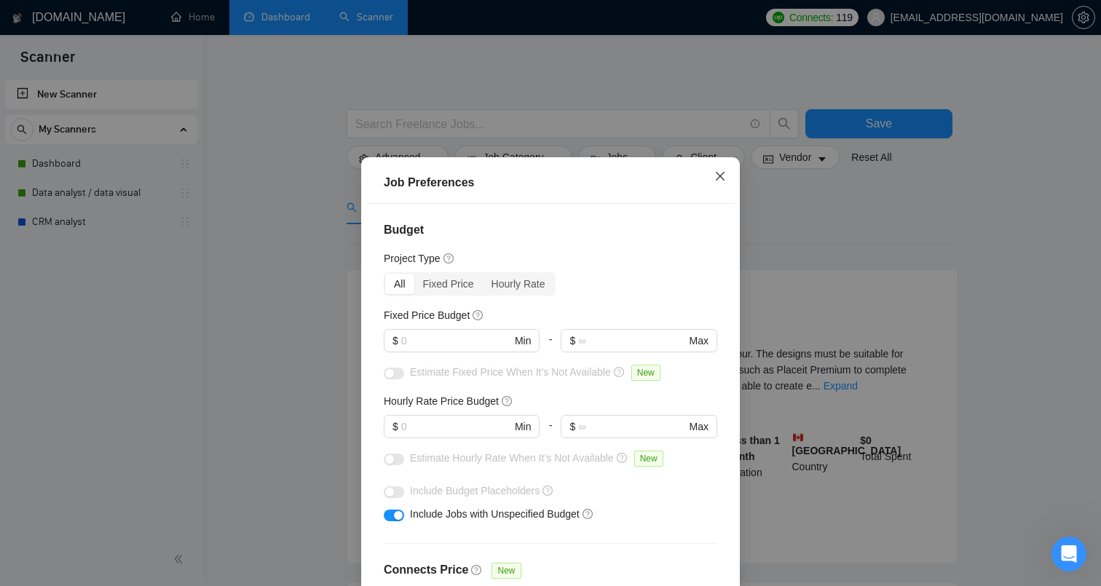
click at [722, 180] on icon "close" at bounding box center [720, 176] width 12 height 12
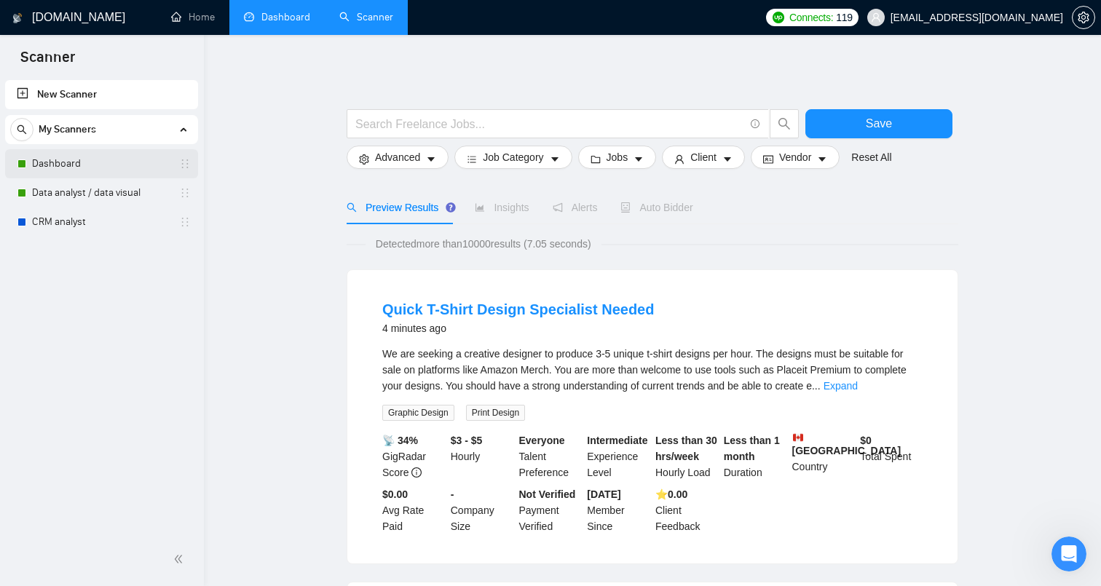
click at [102, 169] on link "Dashboard" at bounding box center [101, 163] width 138 height 29
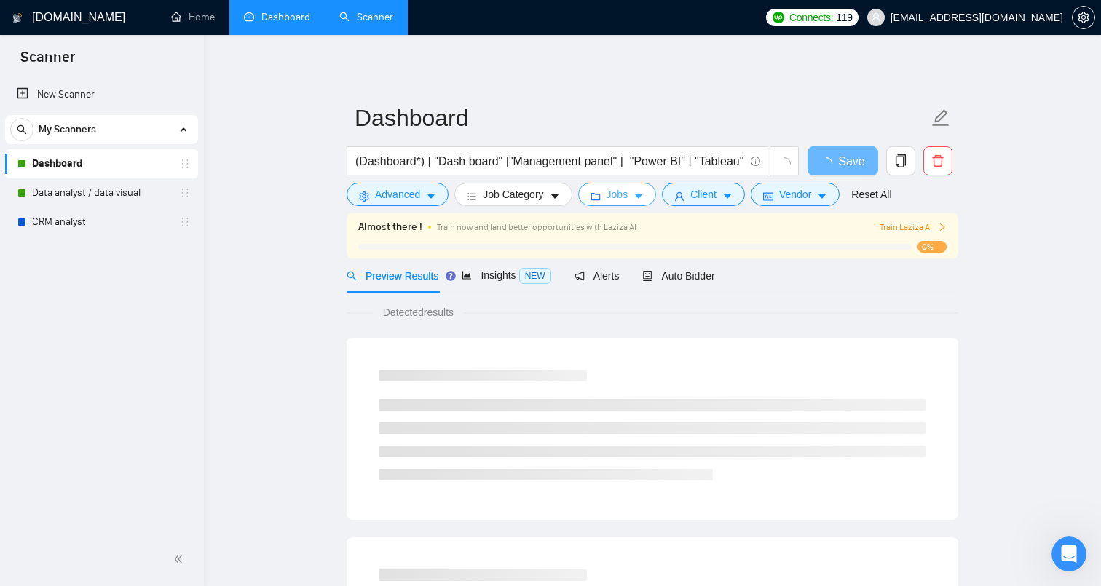
click at [616, 195] on span "Jobs" at bounding box center [618, 194] width 22 height 16
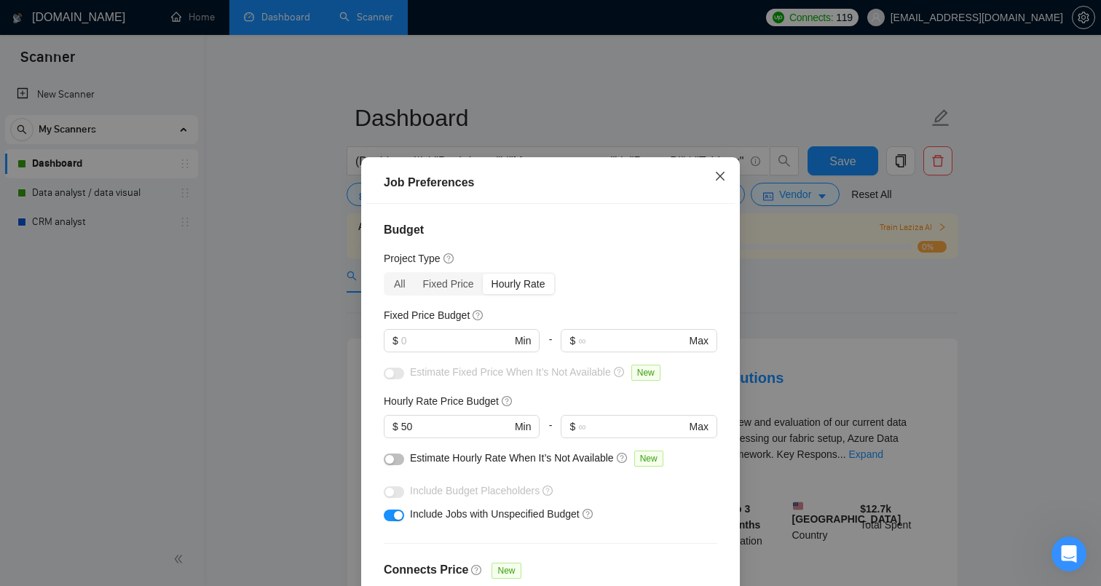
click at [720, 176] on icon "close" at bounding box center [720, 176] width 9 height 9
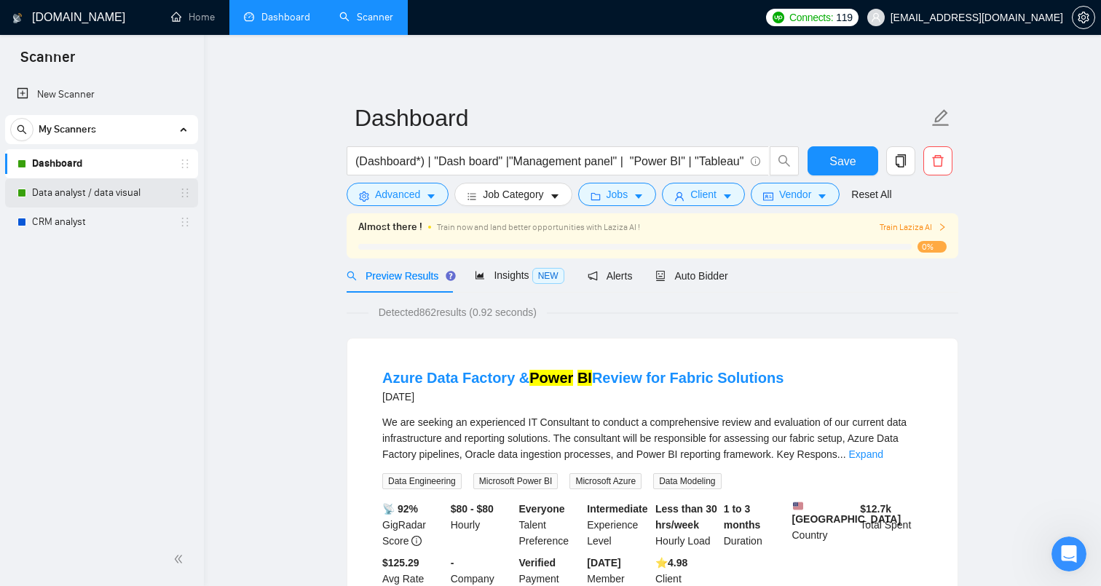
click at [144, 197] on link "Data analyst / data visual" at bounding box center [101, 192] width 138 height 29
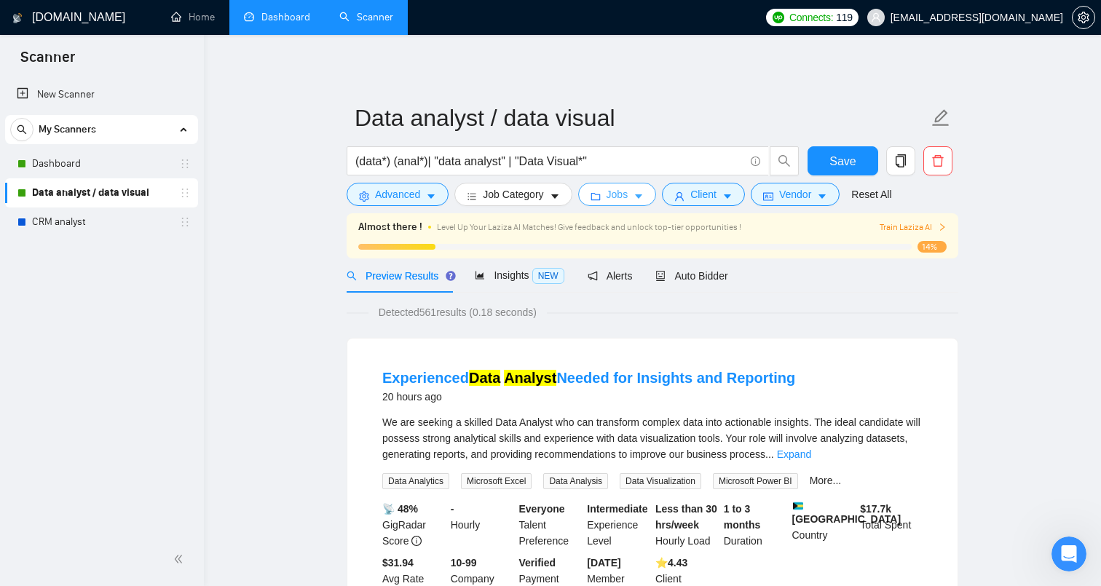
click at [618, 194] on span "Jobs" at bounding box center [618, 194] width 22 height 16
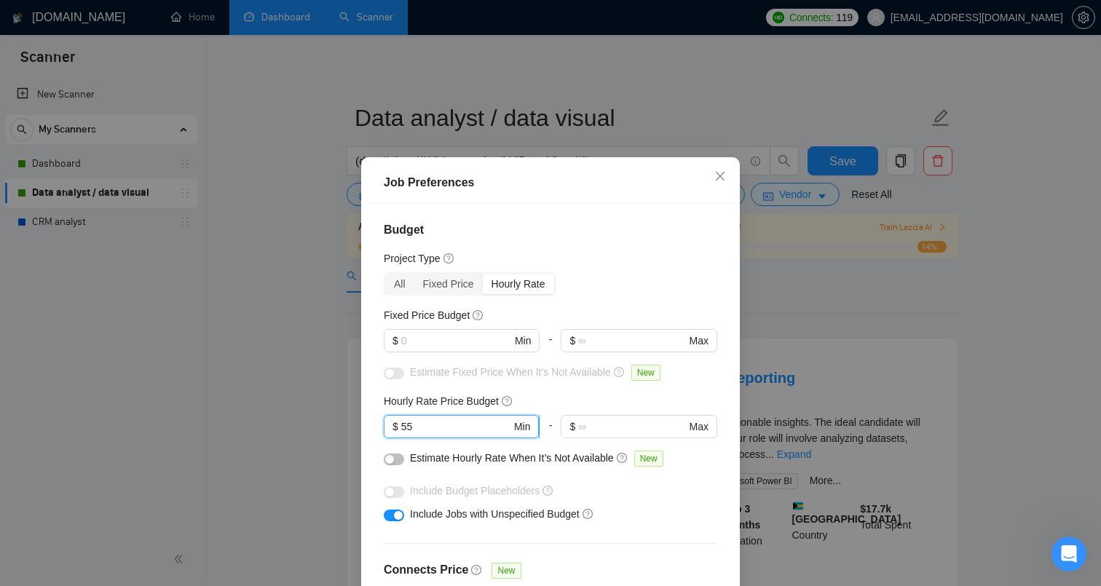
click at [446, 427] on input "55" at bounding box center [456, 427] width 110 height 16
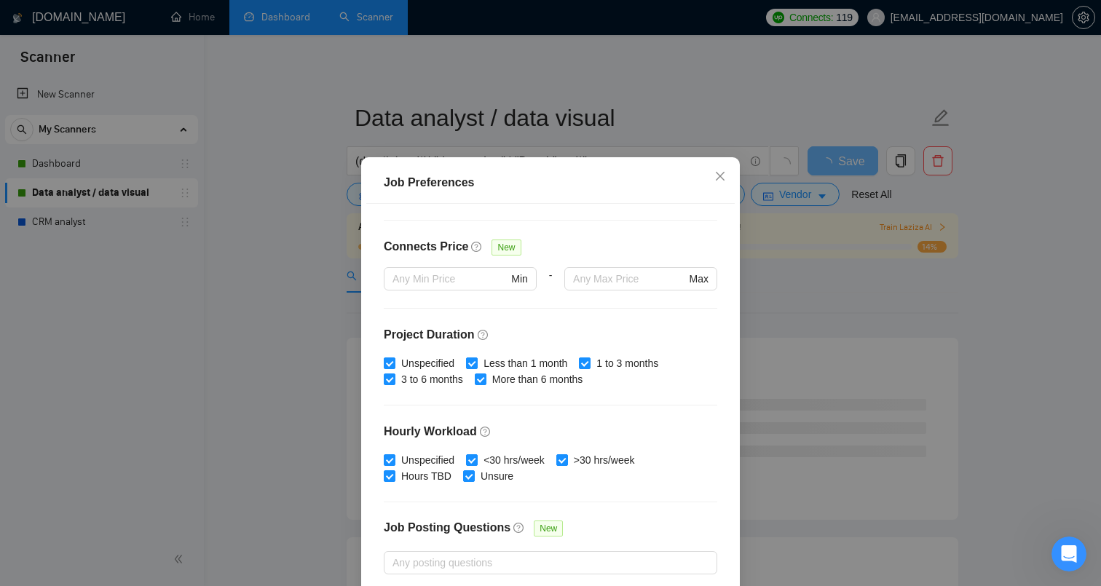
scroll to position [411, 0]
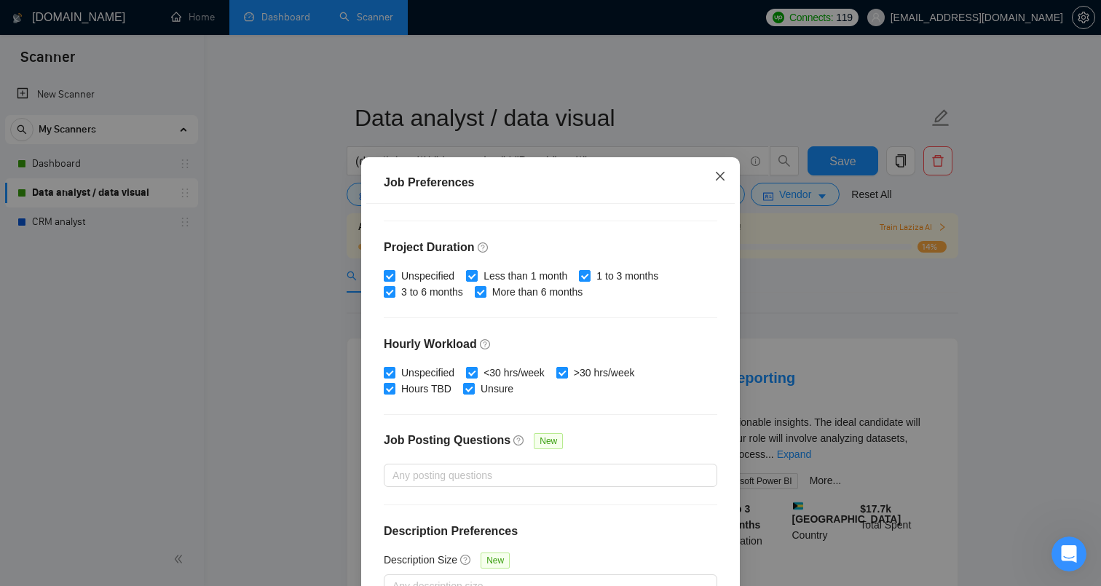
type input "50"
click at [717, 178] on icon "close" at bounding box center [720, 176] width 12 height 12
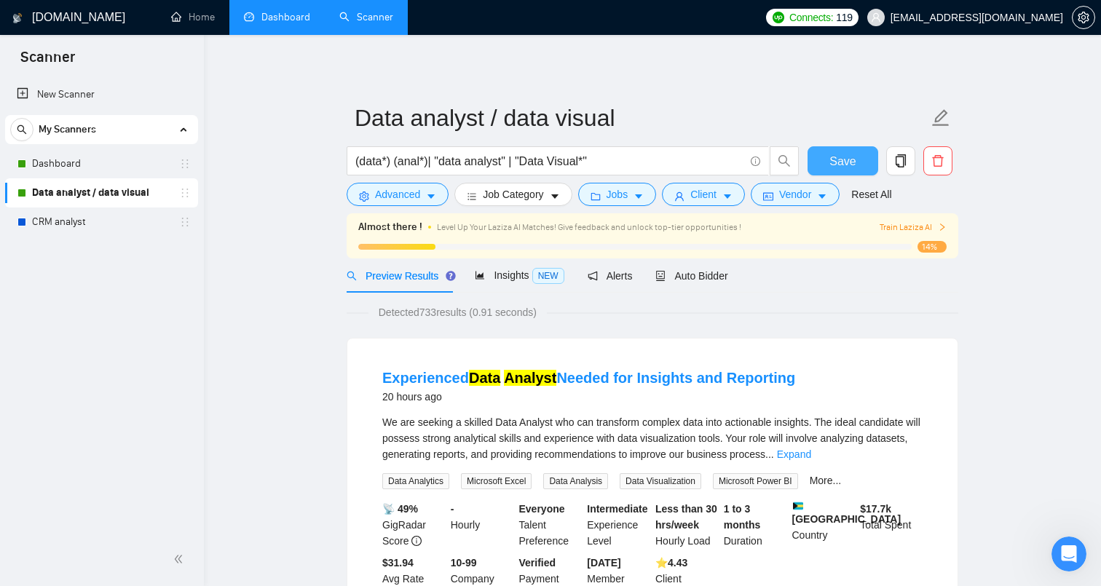
click at [834, 162] on span "Save" at bounding box center [843, 161] width 26 height 18
